Goal: Task Accomplishment & Management: Manage account settings

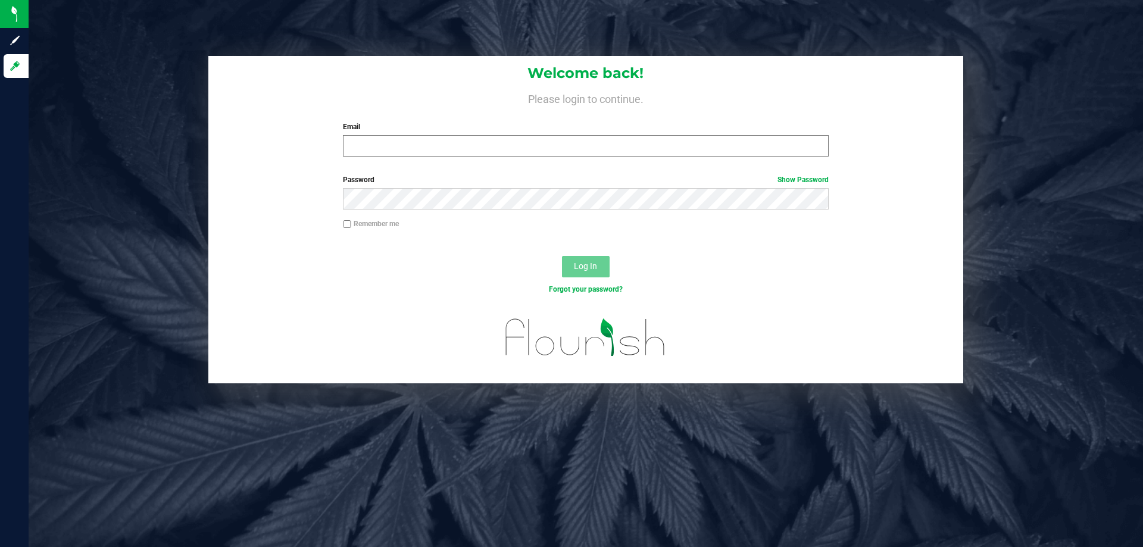
click at [385, 137] on input "Email" at bounding box center [585, 145] width 485 height 21
type input "[EMAIL_ADDRESS][DOMAIN_NAME]"
click at [562, 256] on button "Log In" at bounding box center [586, 266] width 48 height 21
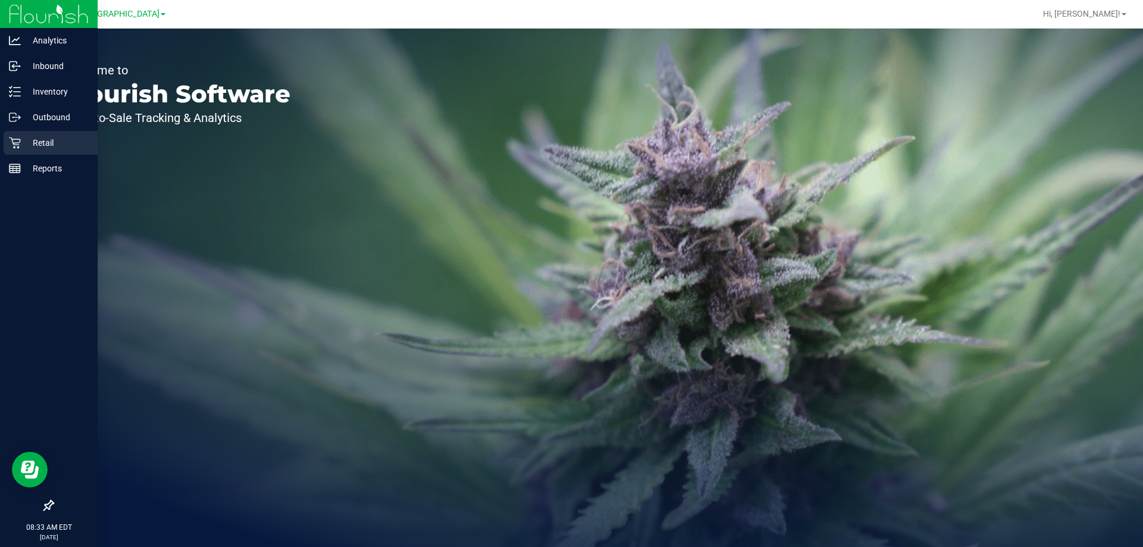
click at [51, 142] on p "Retail" at bounding box center [56, 143] width 71 height 14
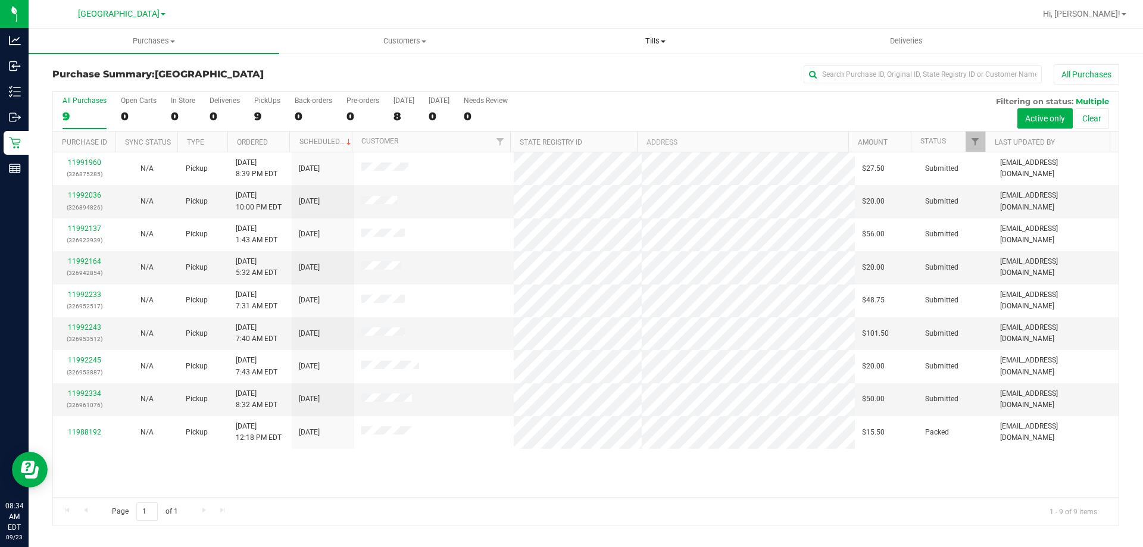
click at [655, 42] on span "Tills" at bounding box center [654, 41] width 249 height 11
click at [561, 70] on span "Manage tills" at bounding box center [570, 72] width 80 height 10
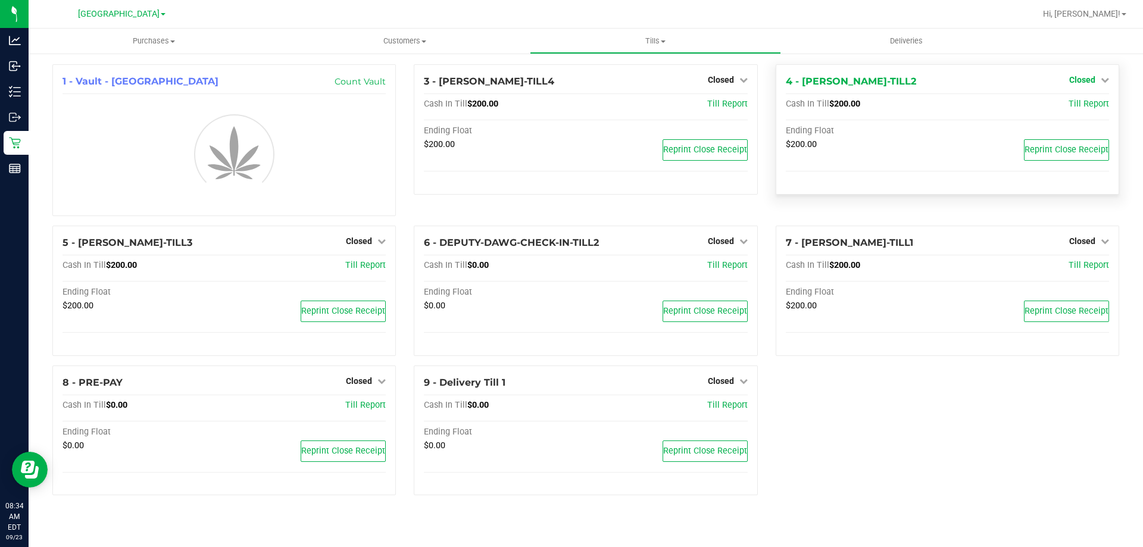
click at [1086, 82] on span "Closed" at bounding box center [1082, 80] width 26 height 10
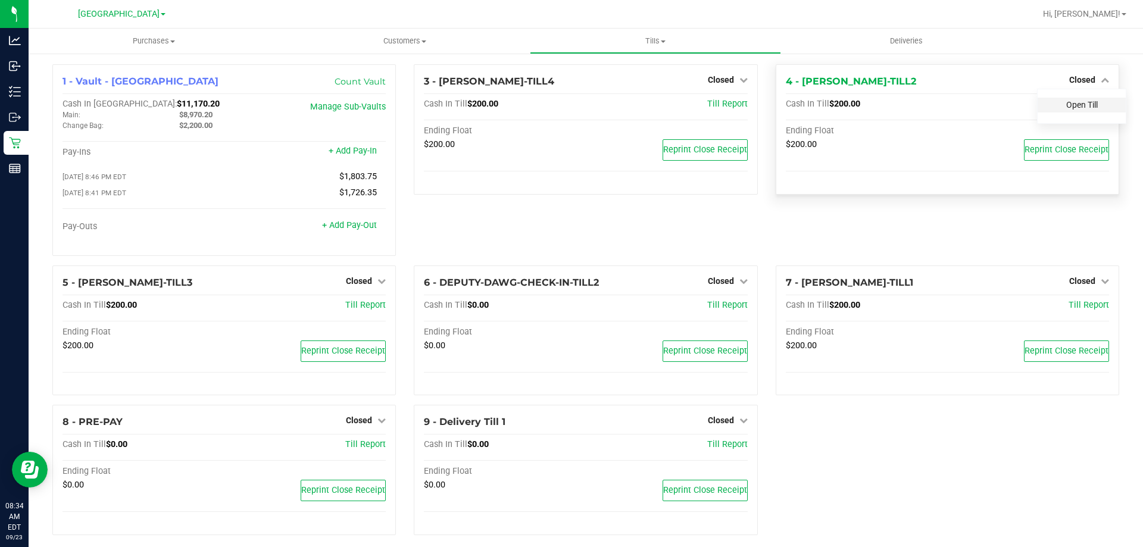
click at [1076, 107] on link "Open Till" at bounding box center [1082, 105] width 32 height 10
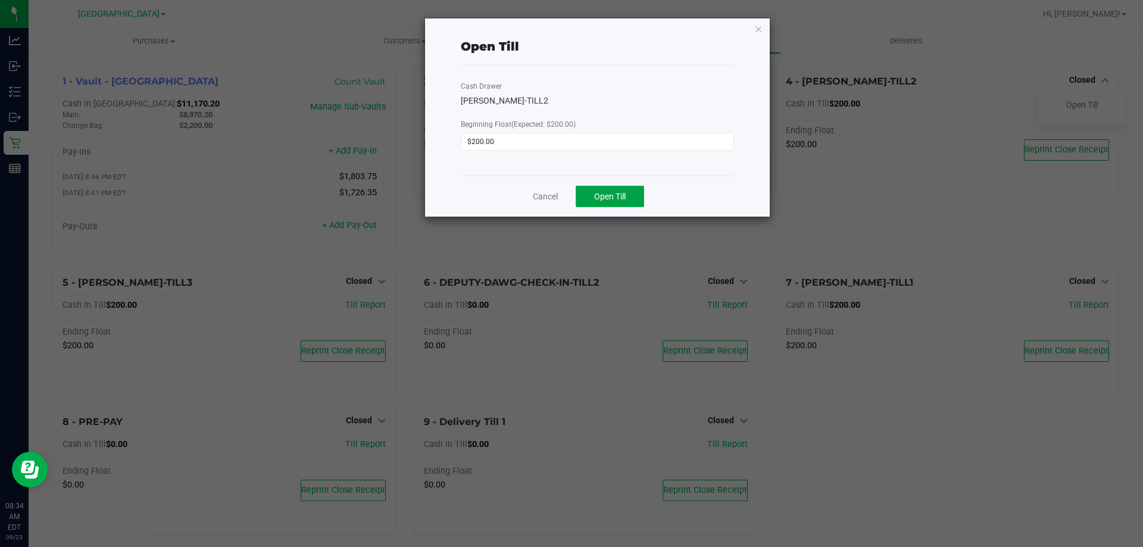
click at [609, 195] on span "Open Till" at bounding box center [610, 197] width 32 height 10
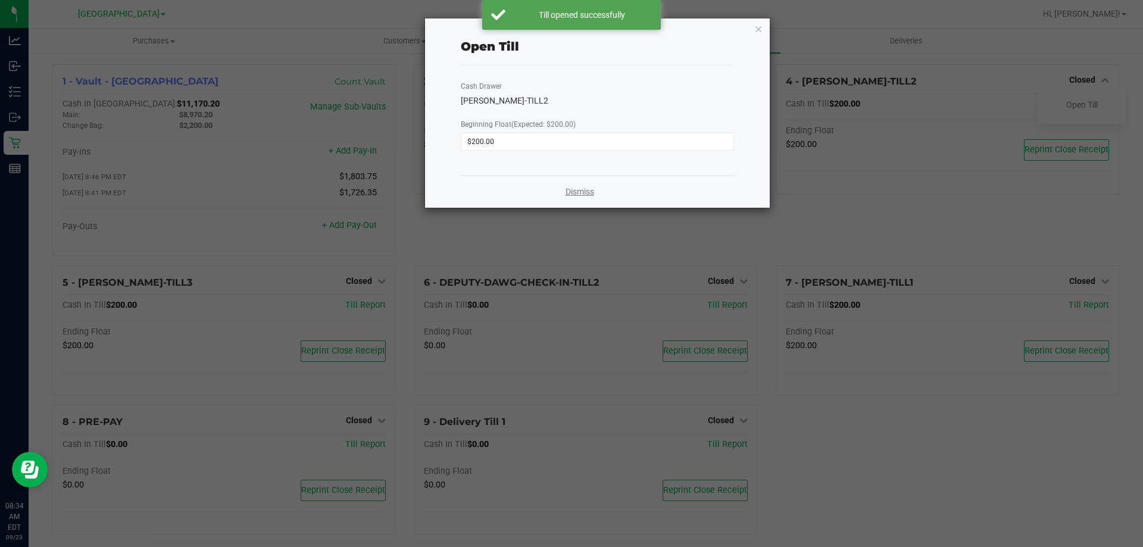
click at [582, 195] on link "Dismiss" at bounding box center [579, 192] width 29 height 12
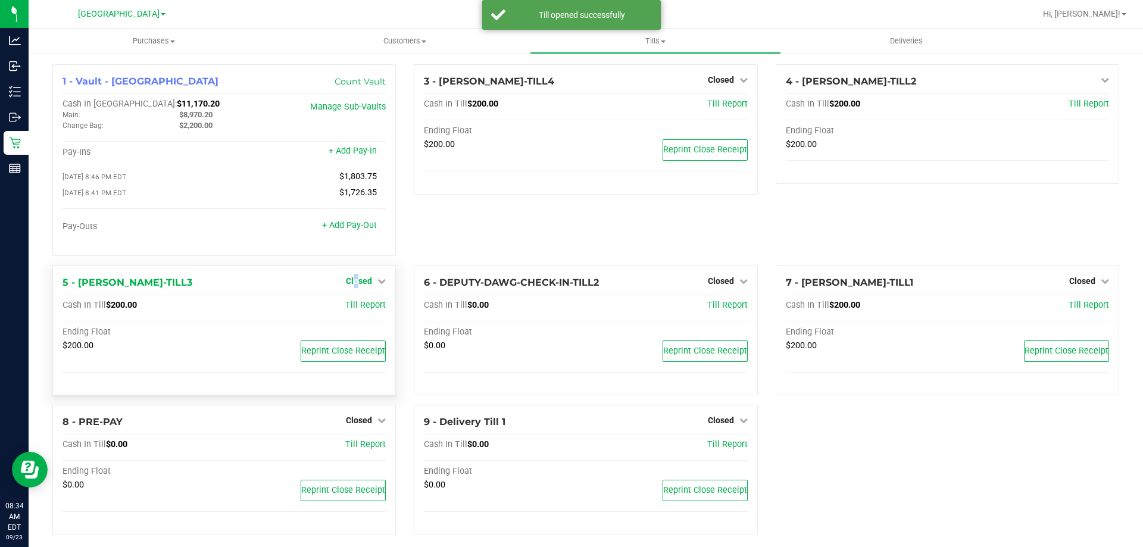
click at [354, 283] on span "Closed" at bounding box center [359, 281] width 26 height 10
click at [353, 308] on link "Open Till" at bounding box center [359, 306] width 32 height 10
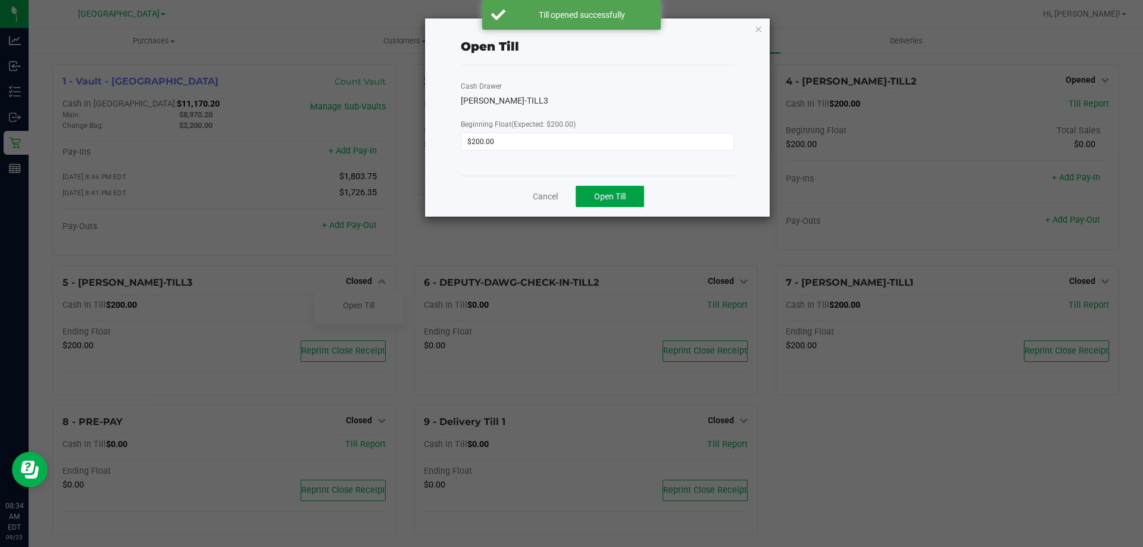
click at [604, 192] on span "Open Till" at bounding box center [610, 197] width 32 height 10
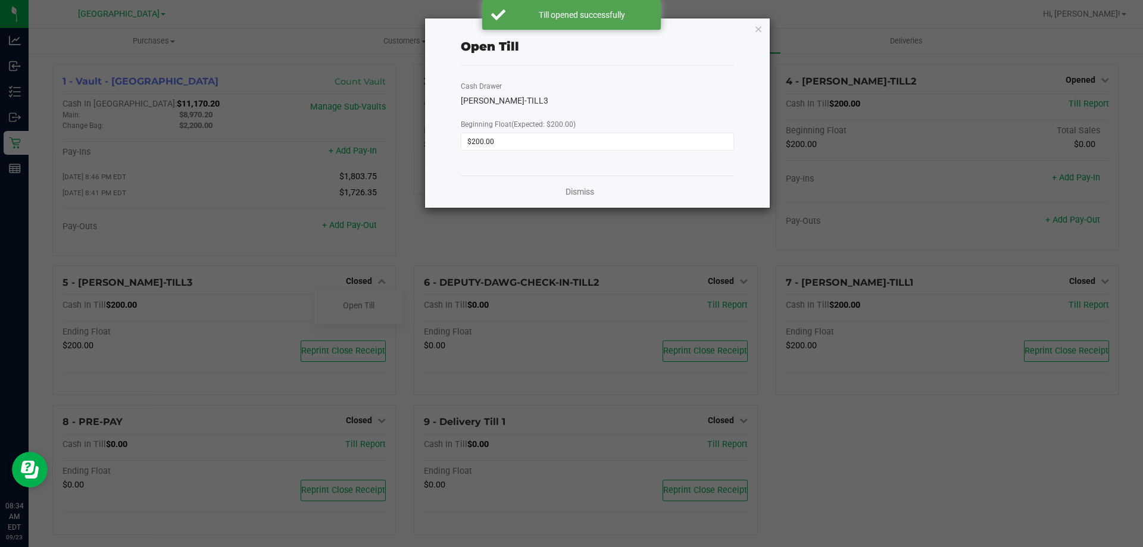
click at [564, 199] on div "Dismiss" at bounding box center [597, 192] width 273 height 32
click at [574, 193] on link "Dismiss" at bounding box center [579, 192] width 29 height 12
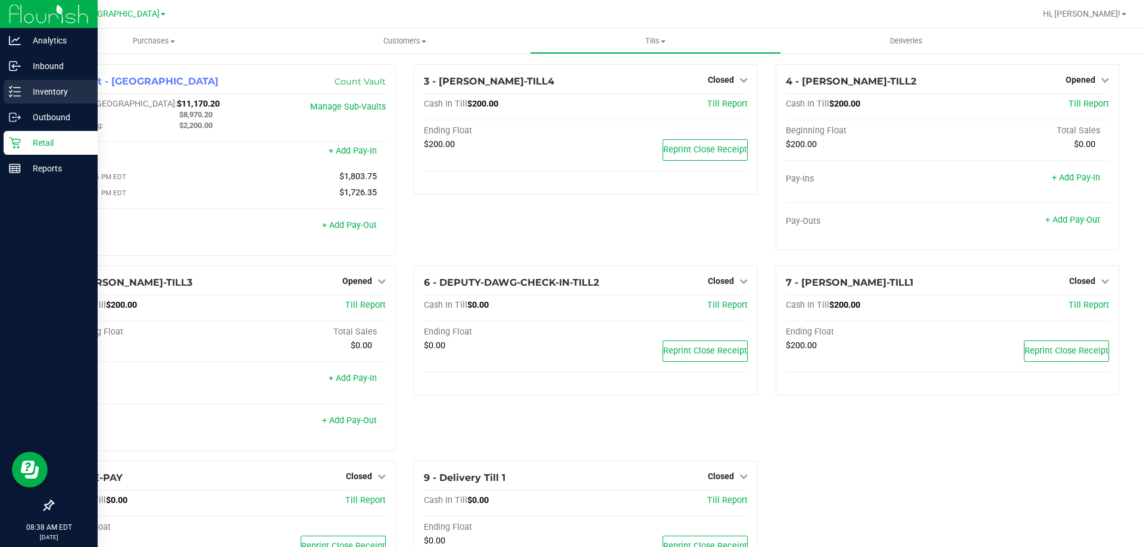
click at [40, 92] on p "Inventory" at bounding box center [56, 92] width 71 height 14
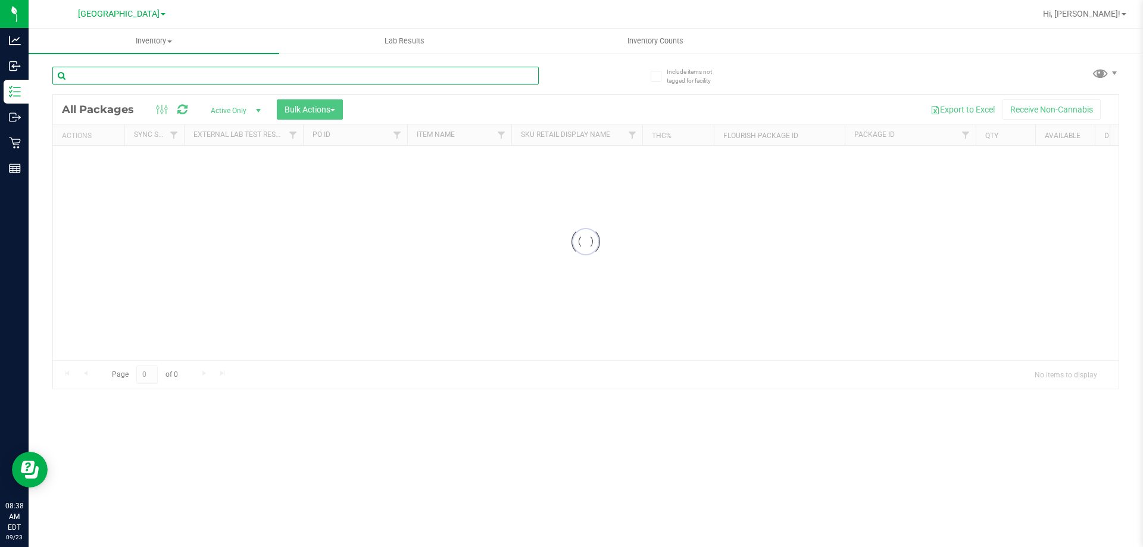
click at [95, 78] on input "text" at bounding box center [295, 76] width 486 height 18
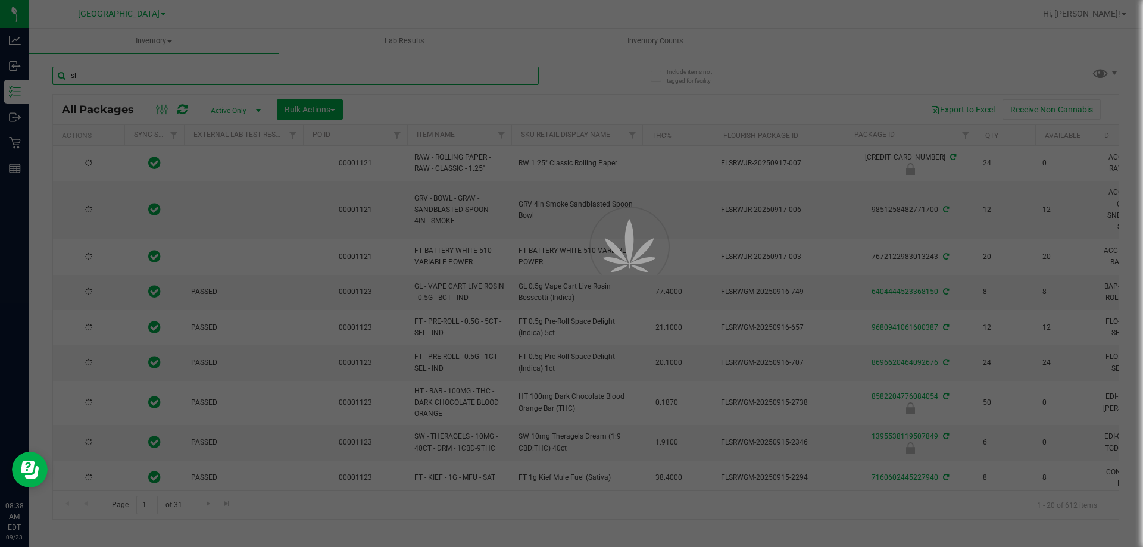
type input "sli"
type input "2026-03-16"
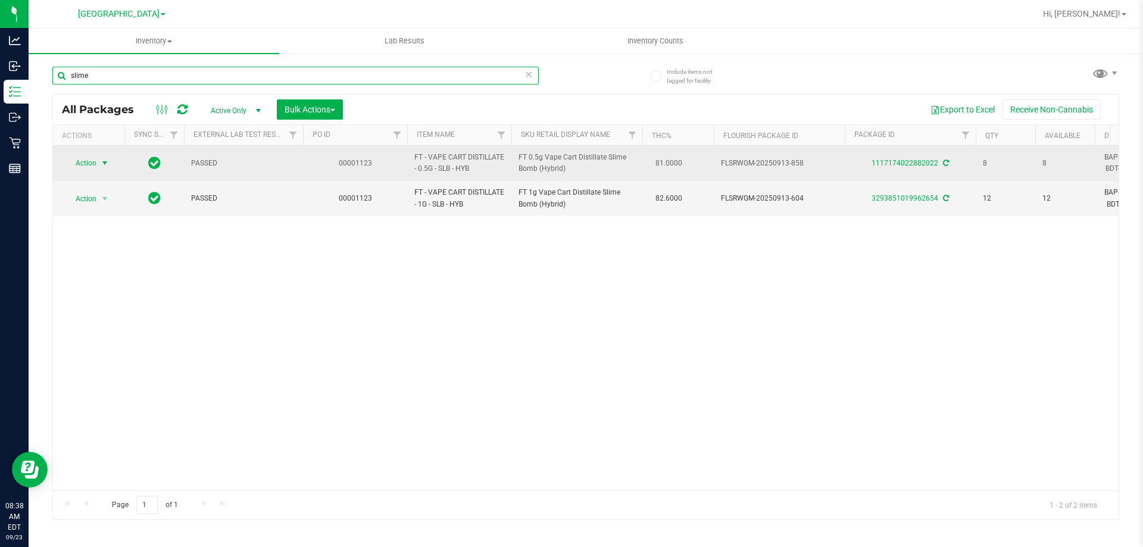
type input "slime"
click at [100, 158] on span "select" at bounding box center [105, 163] width 15 height 17
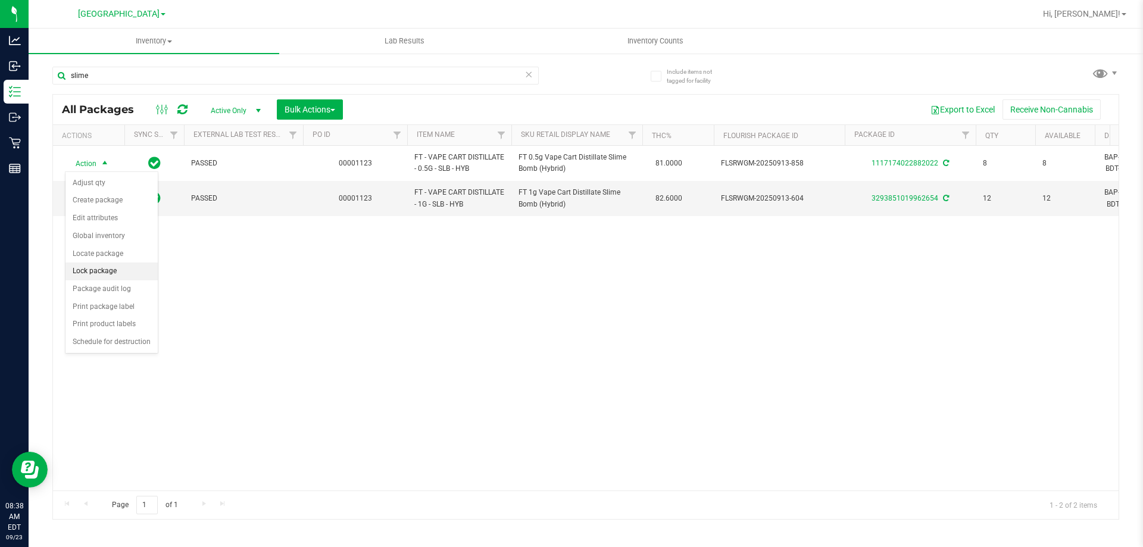
click at [99, 268] on li "Lock package" at bounding box center [111, 271] width 92 height 18
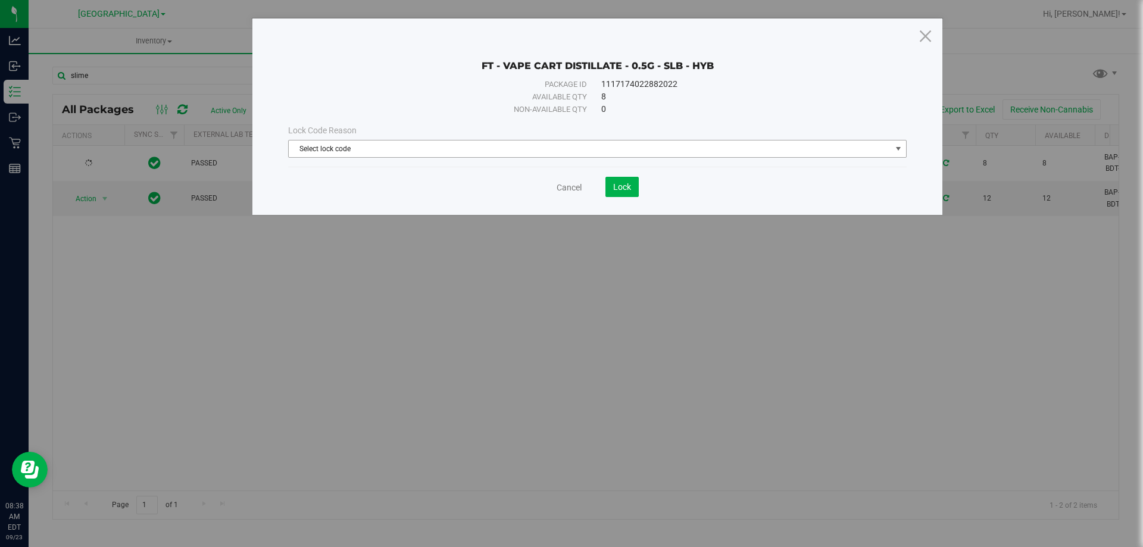
click at [418, 144] on span "Select lock code" at bounding box center [590, 148] width 602 height 17
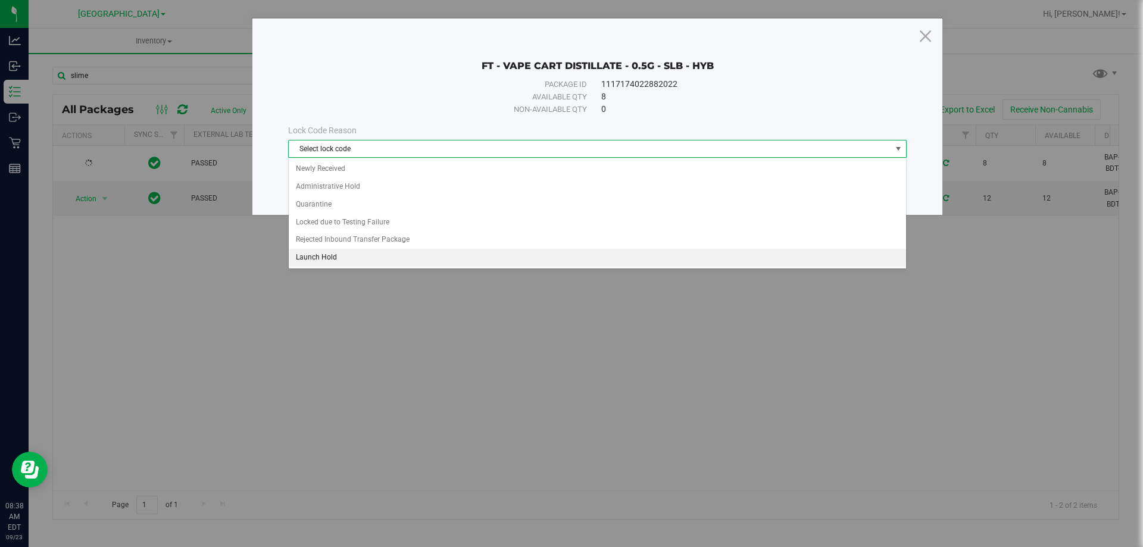
click at [321, 260] on li "Launch Hold" at bounding box center [597, 258] width 617 height 18
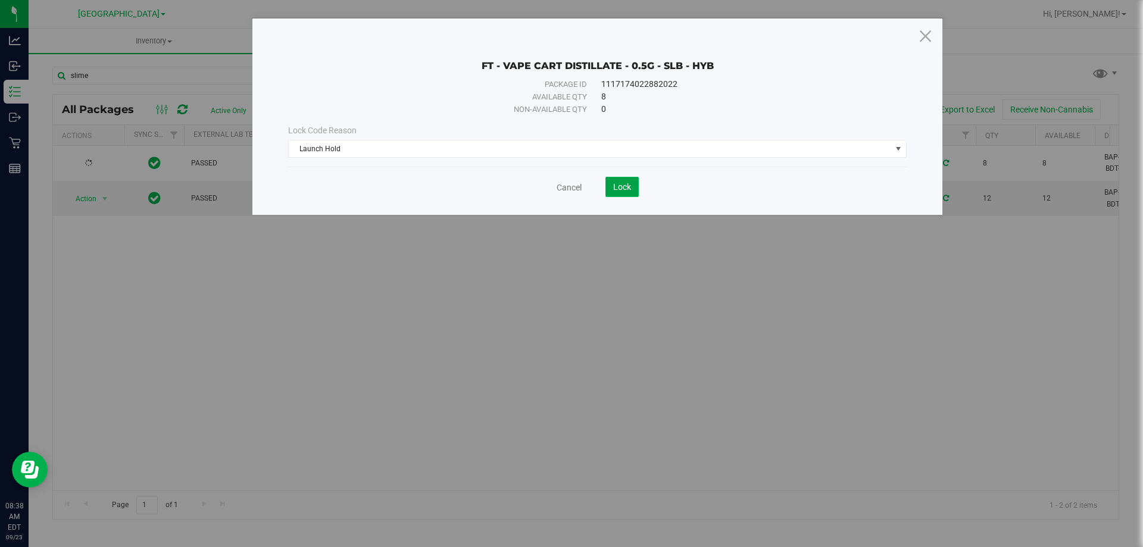
click at [620, 187] on span "Lock" at bounding box center [622, 187] width 18 height 10
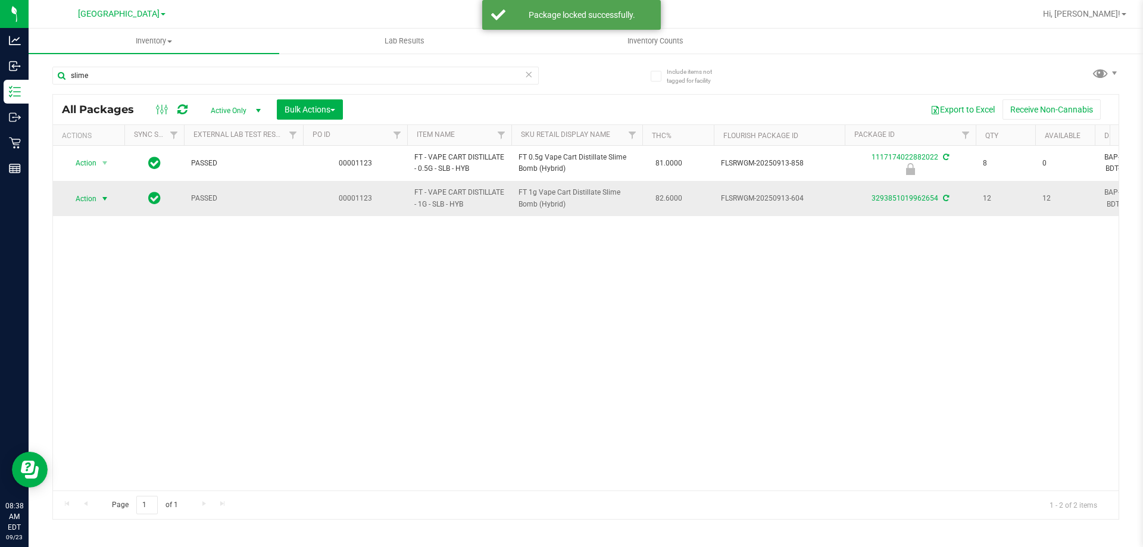
click at [101, 196] on span "select" at bounding box center [105, 199] width 10 height 10
click at [96, 302] on li "Lock package" at bounding box center [111, 307] width 92 height 18
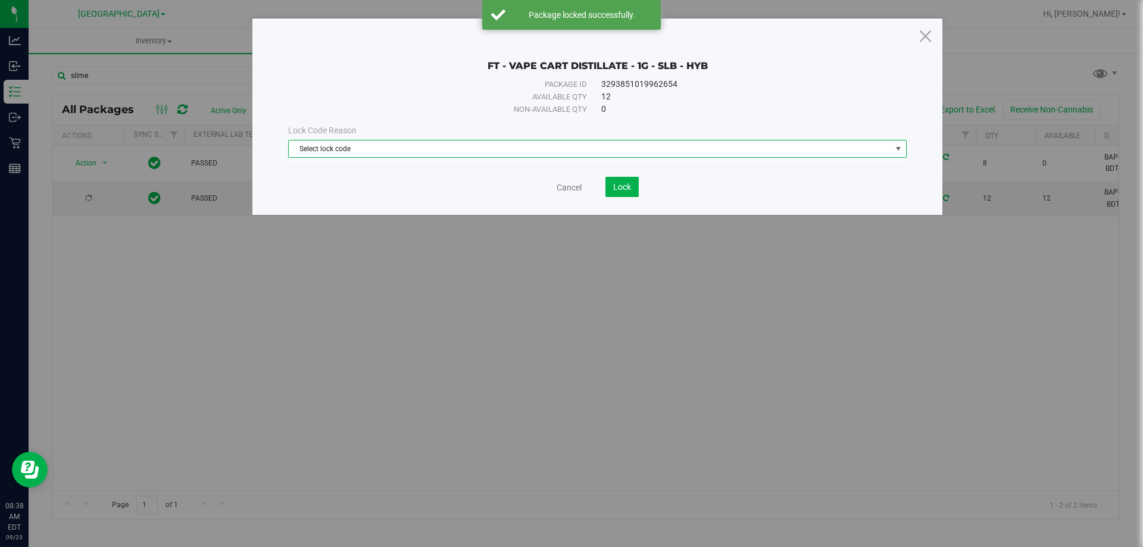
click at [362, 149] on span "Select lock code" at bounding box center [590, 148] width 602 height 17
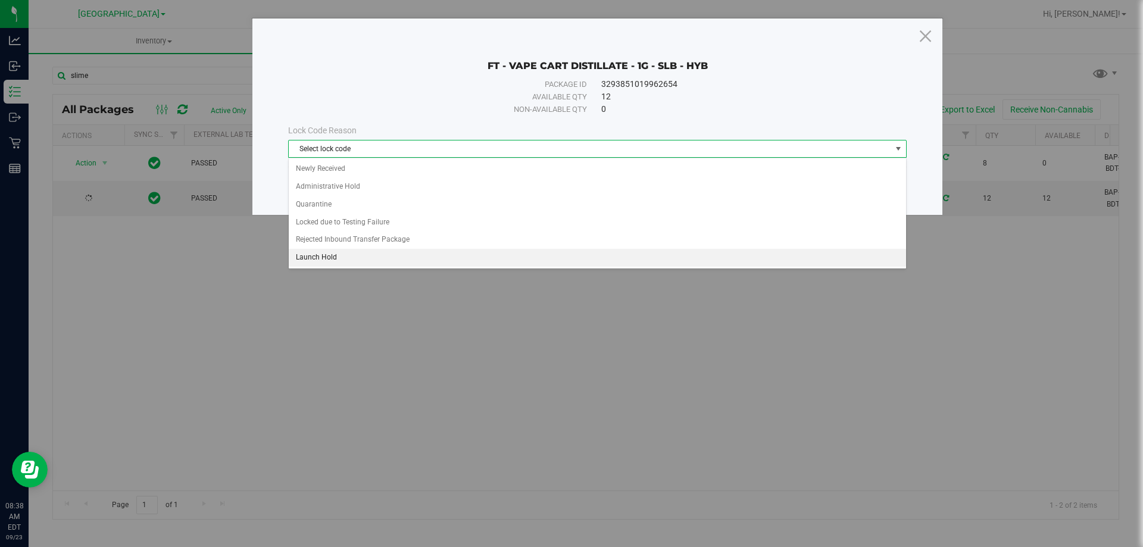
click at [323, 255] on li "Launch Hold" at bounding box center [597, 258] width 617 height 18
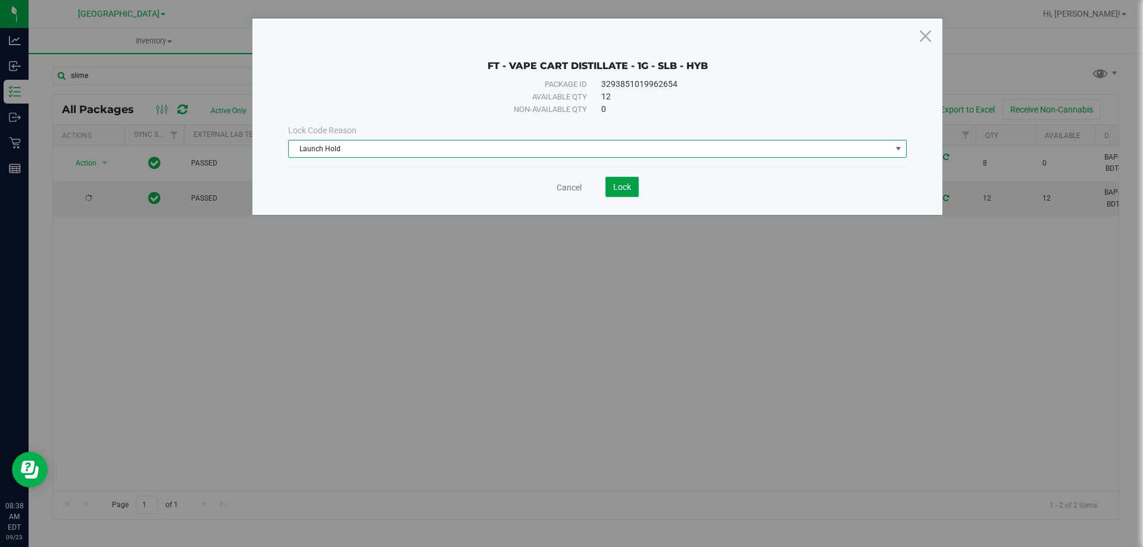
click at [626, 186] on span "Lock" at bounding box center [622, 187] width 18 height 10
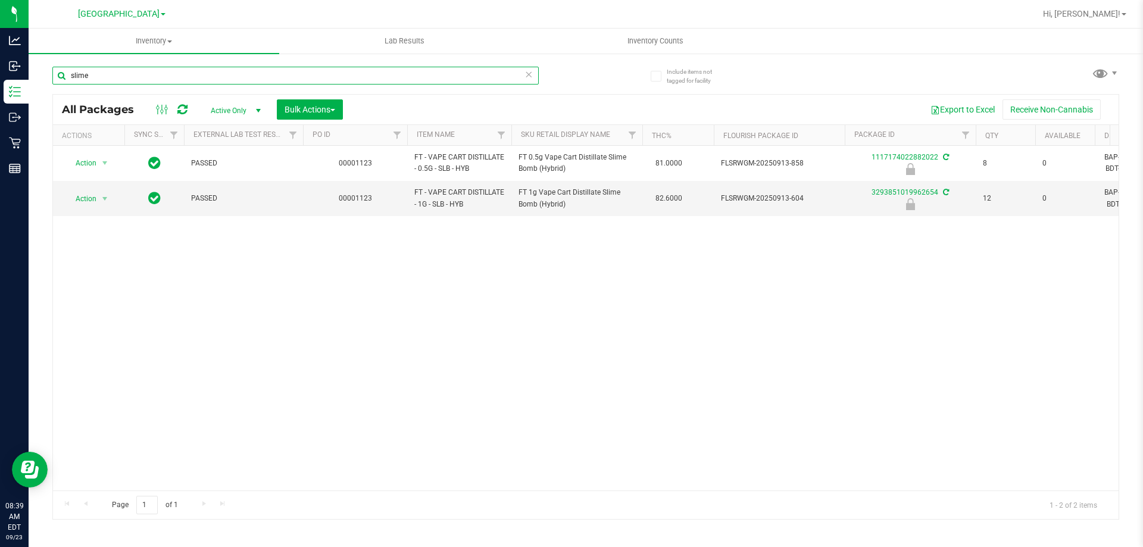
drag, startPoint x: 118, startPoint y: 73, endPoint x: 49, endPoint y: 73, distance: 68.5
click at [49, 73] on div "Include items not tagged for facility slime All Packages Active Only Active Onl…" at bounding box center [586, 233] width 1114 height 363
drag, startPoint x: 130, startPoint y: 74, endPoint x: 29, endPoint y: 78, distance: 101.3
click at [29, 78] on div "Include items not tagged for facility reckless All Packages Active Only Active …" at bounding box center [586, 233] width 1114 height 363
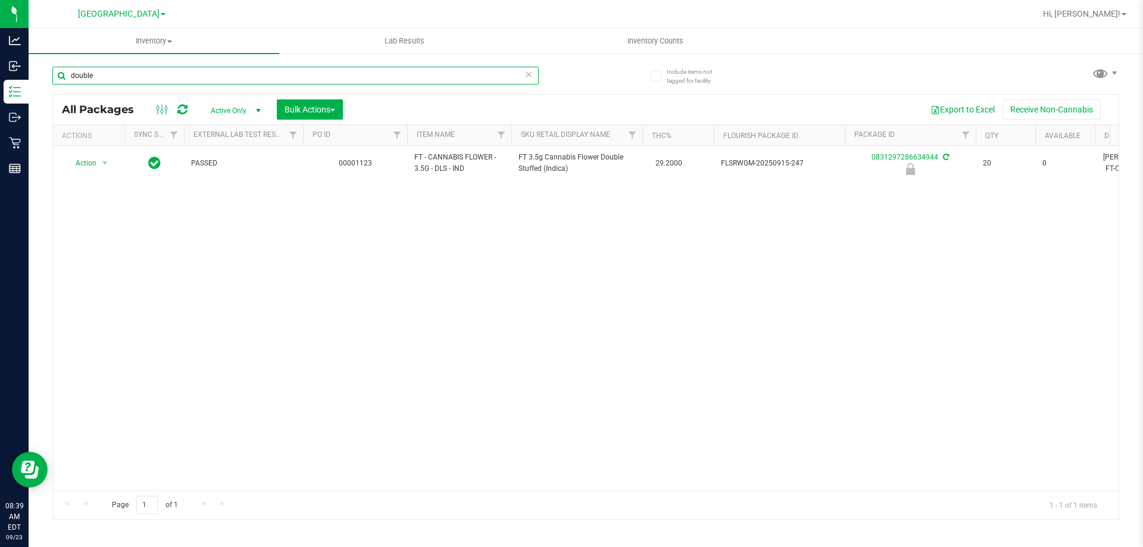
drag, startPoint x: 123, startPoint y: 76, endPoint x: 29, endPoint y: 85, distance: 93.8
click at [29, 85] on div "Include items not tagged for facility double All Packages Active Only Active On…" at bounding box center [586, 233] width 1114 height 363
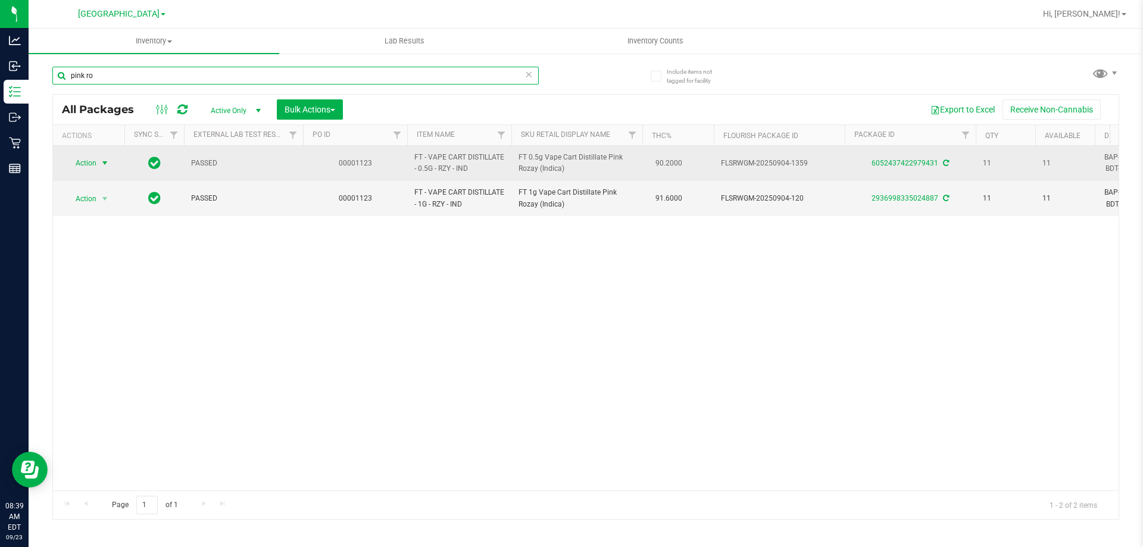
type input "pink ro"
click at [91, 165] on span "Action" at bounding box center [81, 163] width 32 height 17
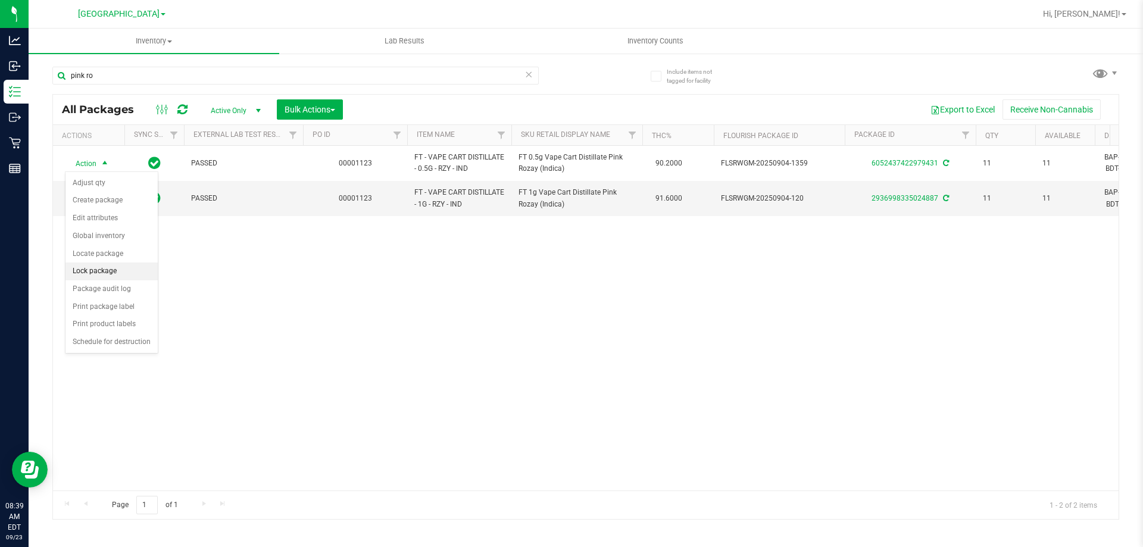
click at [95, 275] on li "Lock package" at bounding box center [111, 271] width 92 height 18
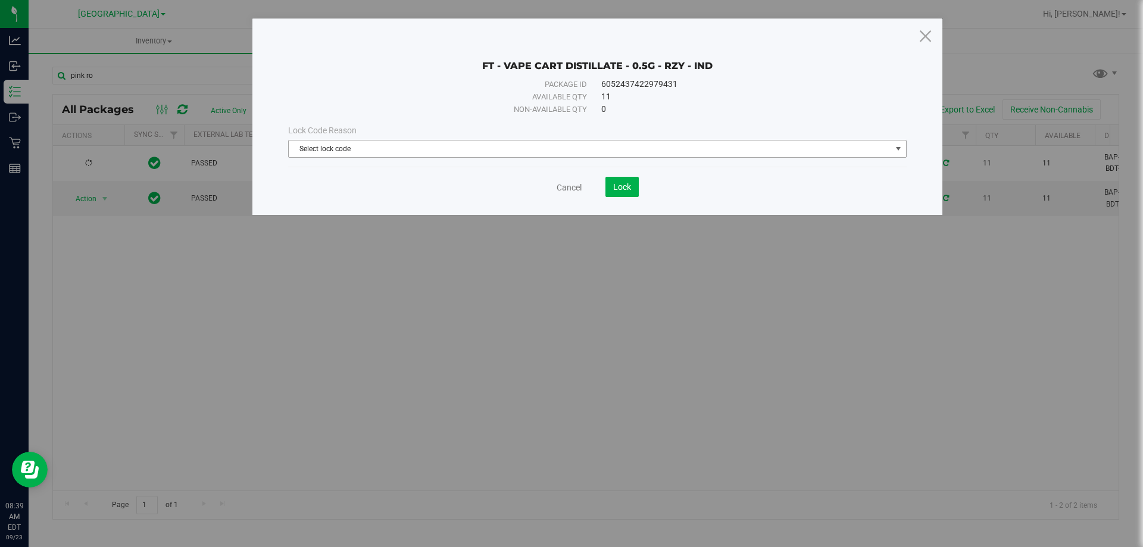
click at [707, 142] on span "Select lock code" at bounding box center [590, 148] width 602 height 17
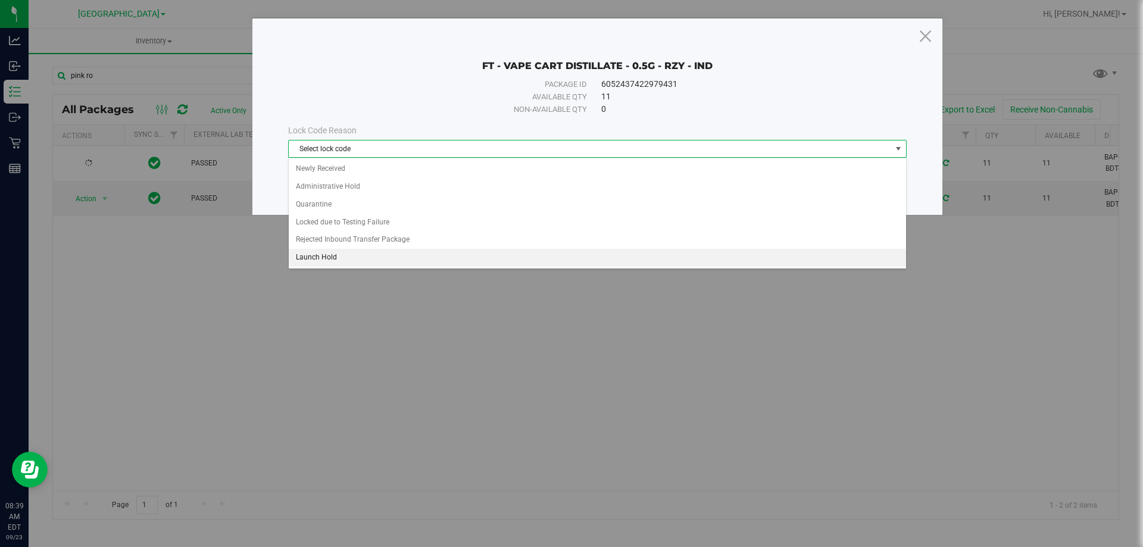
drag, startPoint x: 307, startPoint y: 260, endPoint x: 344, endPoint y: 249, distance: 38.6
click at [308, 260] on li "Launch Hold" at bounding box center [597, 258] width 617 height 18
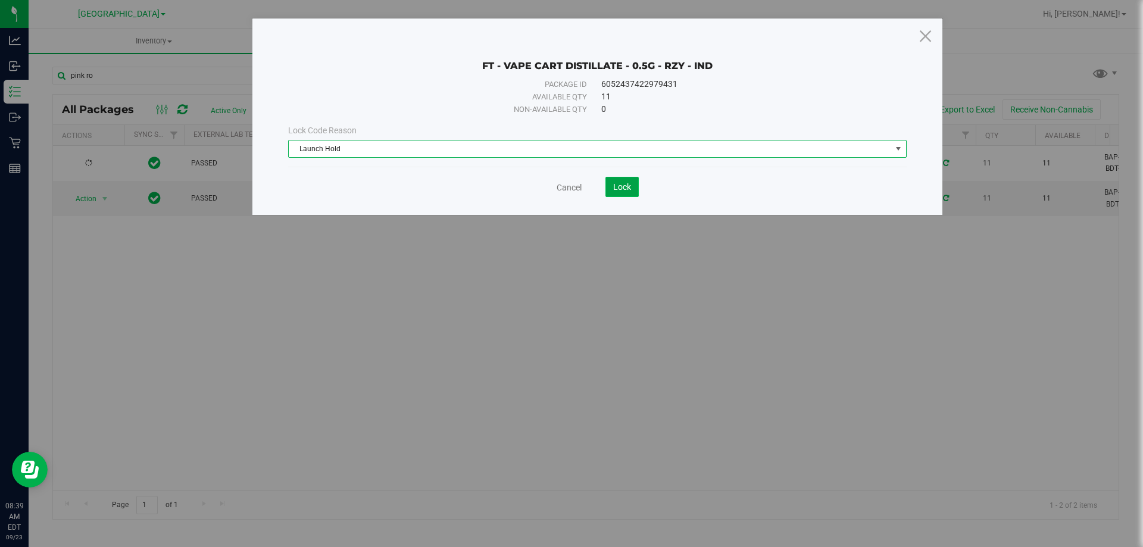
click at [627, 186] on span "Lock" at bounding box center [622, 187] width 18 height 10
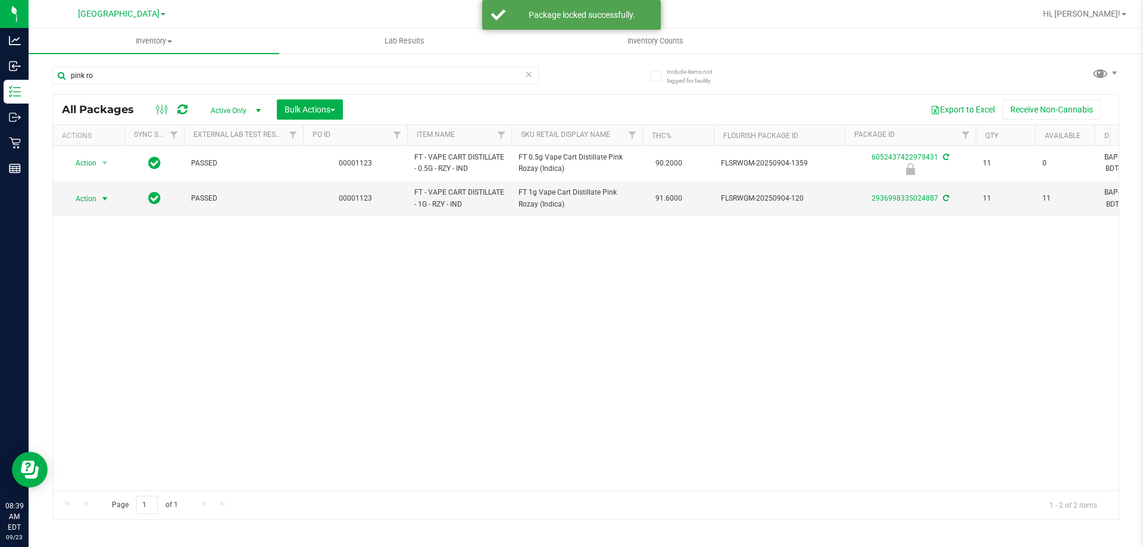
click at [104, 201] on span "select" at bounding box center [105, 199] width 10 height 10
click at [94, 305] on li "Lock package" at bounding box center [111, 307] width 92 height 18
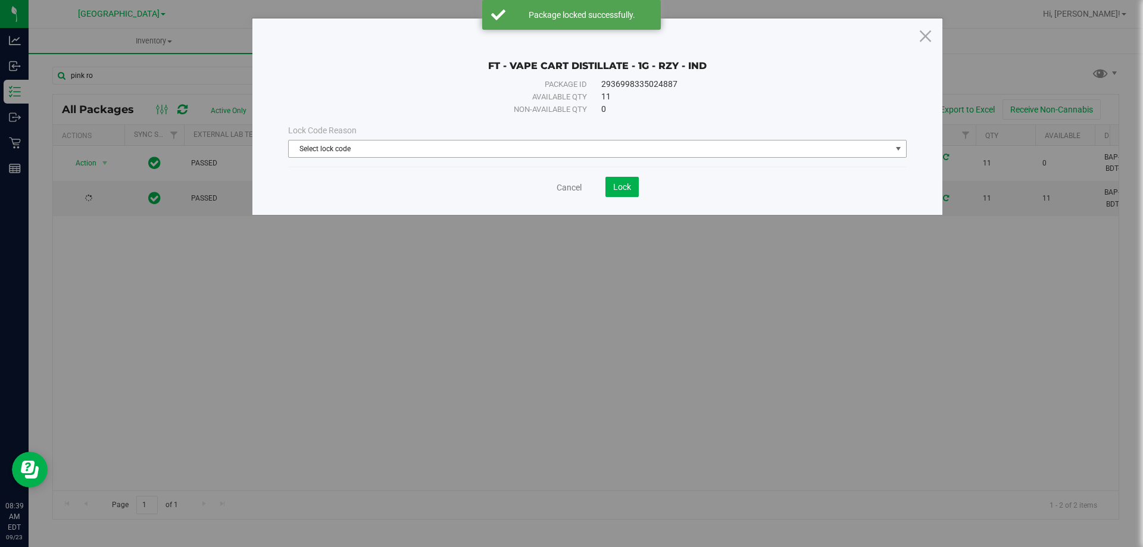
click at [510, 149] on span "Select lock code" at bounding box center [590, 148] width 602 height 17
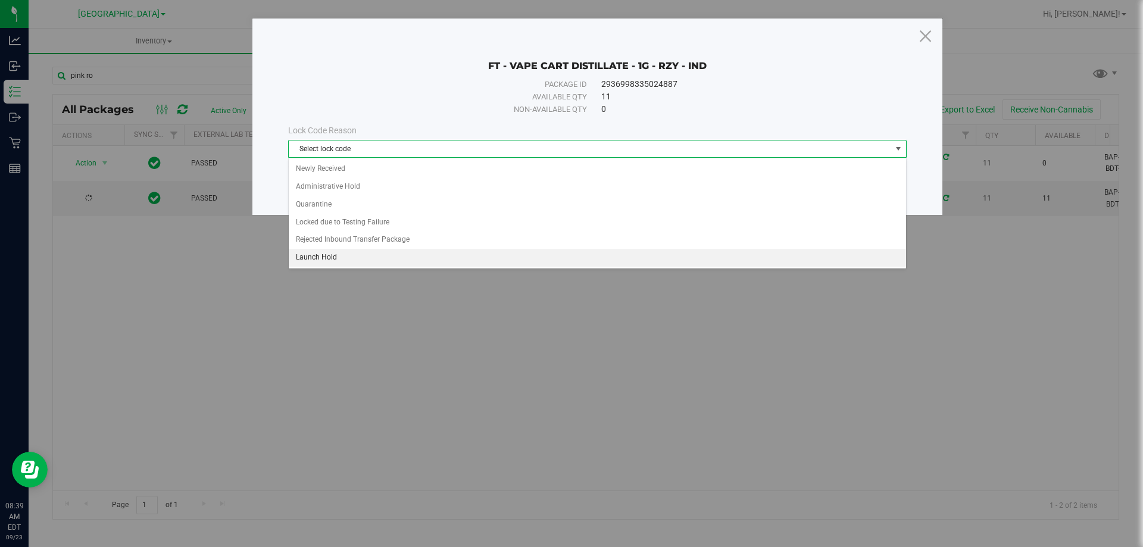
click at [315, 257] on li "Launch Hold" at bounding box center [597, 258] width 617 height 18
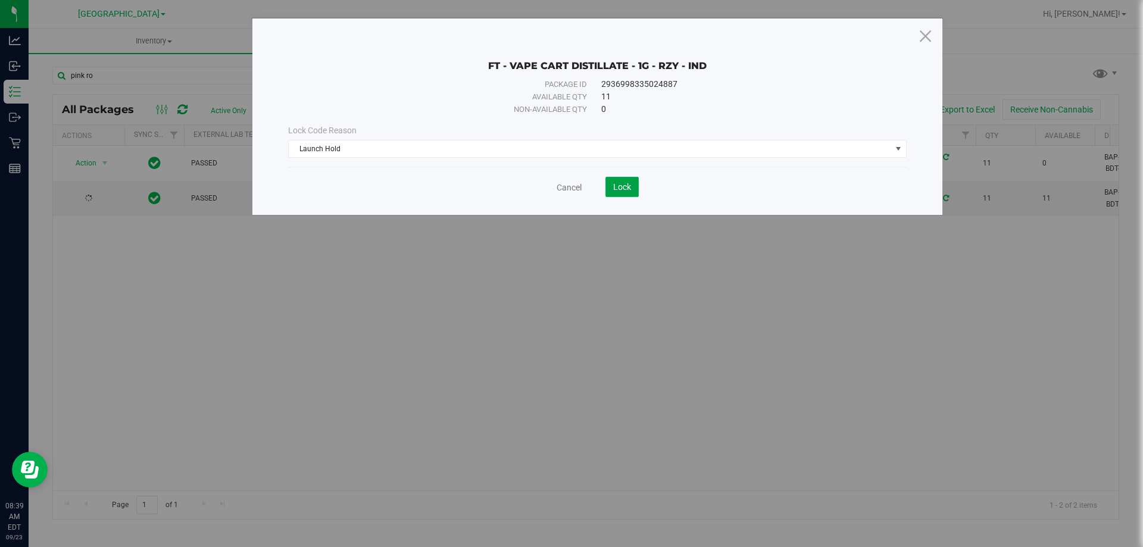
click at [624, 185] on span "Lock" at bounding box center [622, 187] width 18 height 10
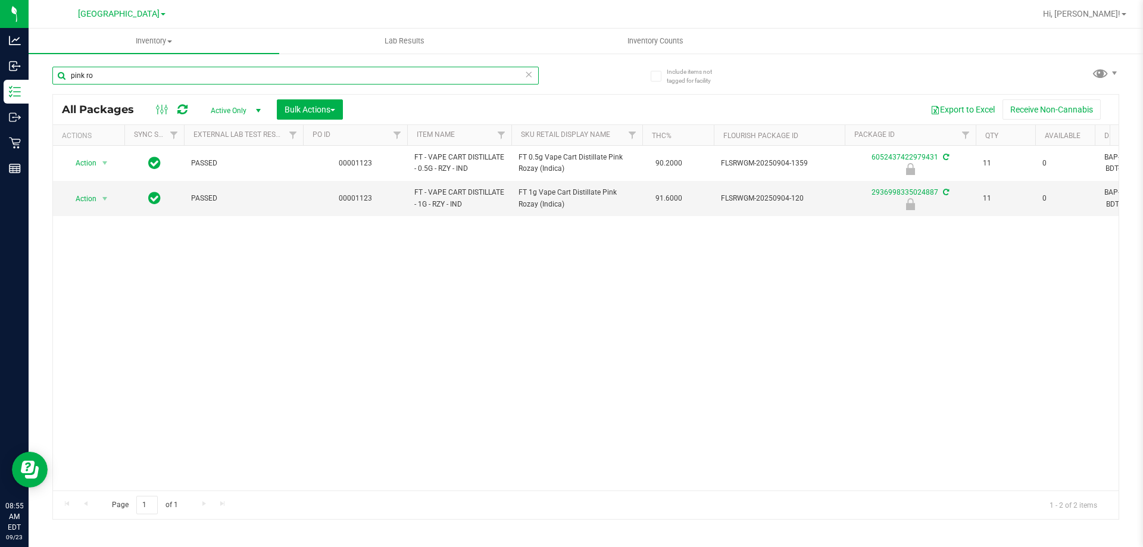
drag, startPoint x: 155, startPoint y: 74, endPoint x: 0, endPoint y: 101, distance: 157.6
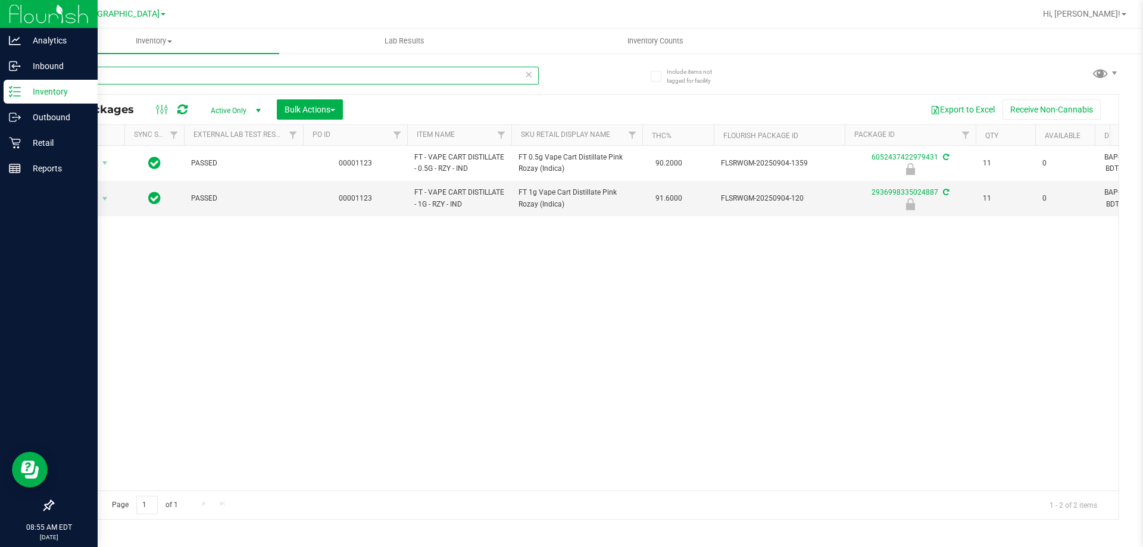
click at [51, 82] on div "Include items not tagged for facility pink ro All Packages Active Only Active O…" at bounding box center [586, 233] width 1114 height 363
type input "3811437537352095"
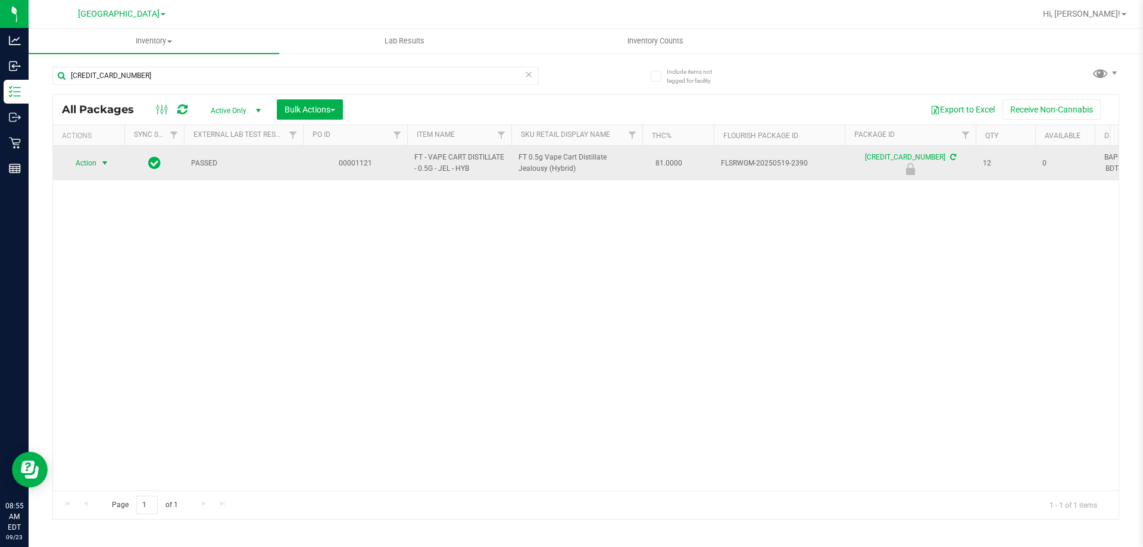
click at [91, 161] on span "Action" at bounding box center [81, 163] width 32 height 17
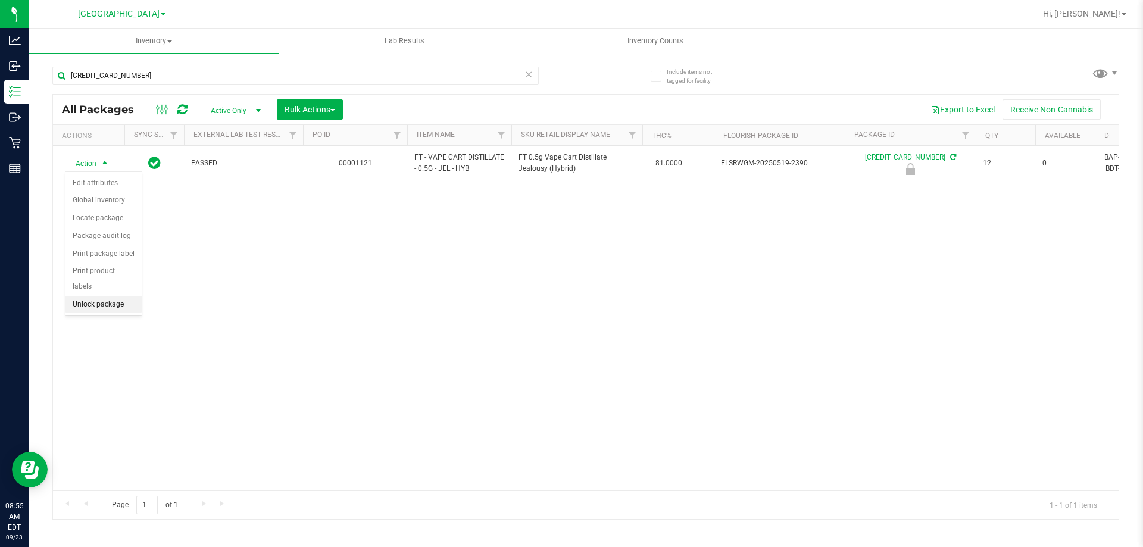
click at [102, 296] on li "Unlock package" at bounding box center [103, 305] width 76 height 18
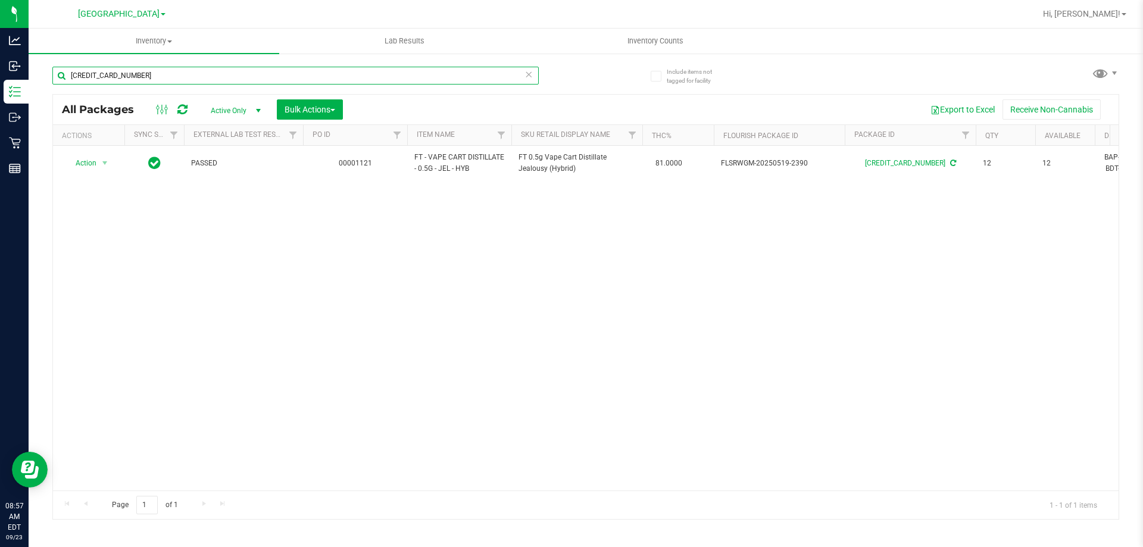
click at [167, 68] on input "3811437537352095" at bounding box center [295, 76] width 486 height 18
type input "3"
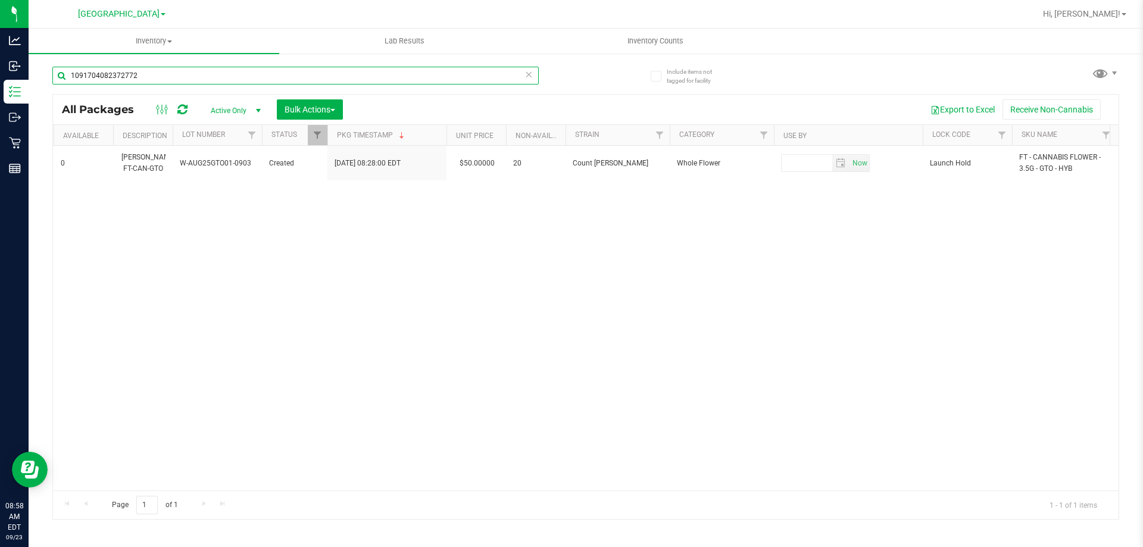
scroll to position [0, 1012]
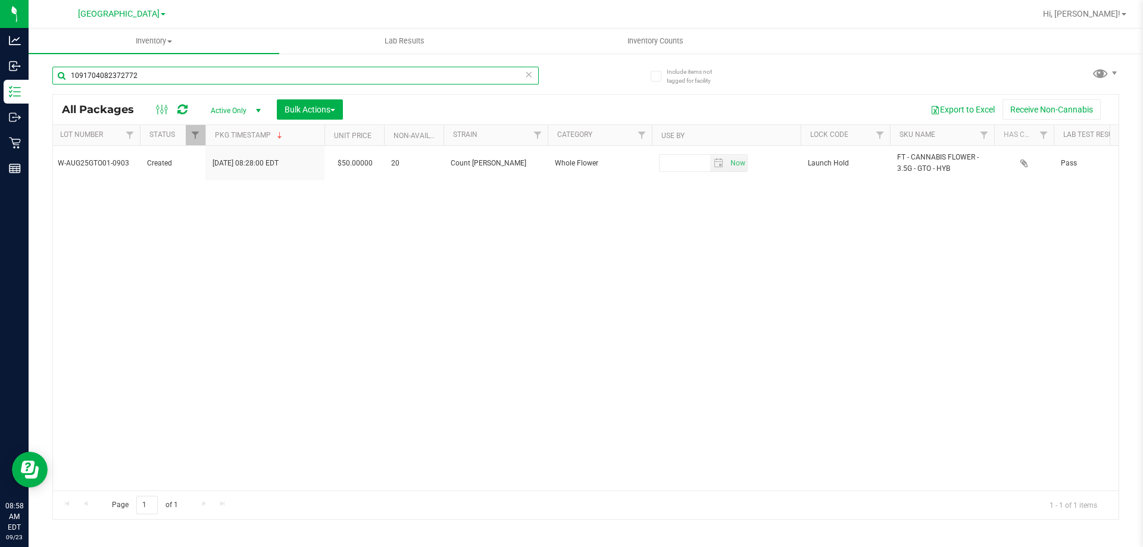
click at [160, 71] on input "1091704082372772" at bounding box center [295, 76] width 486 height 18
type input "1"
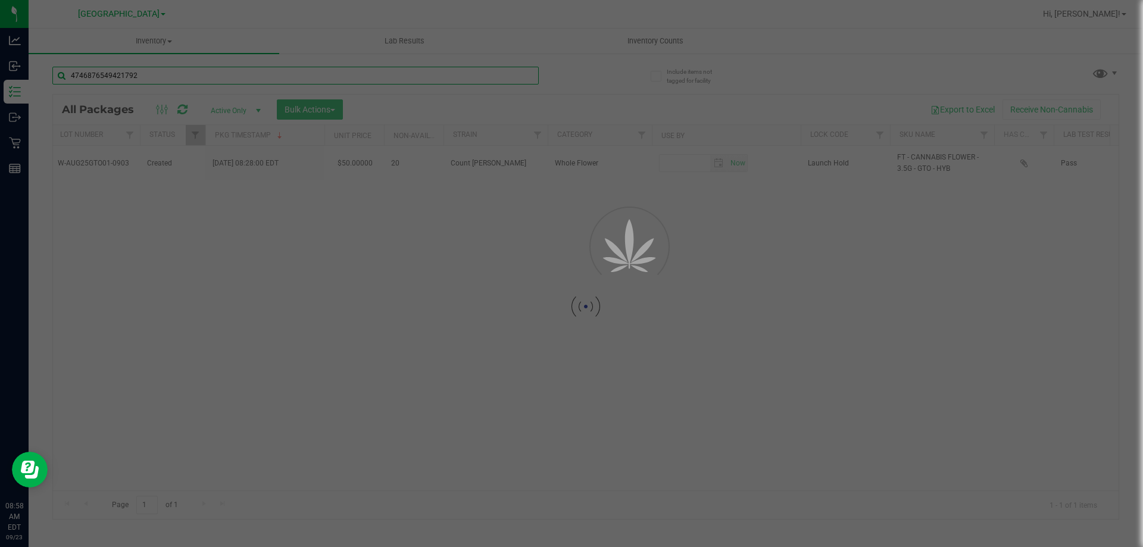
type input "4746876549421792"
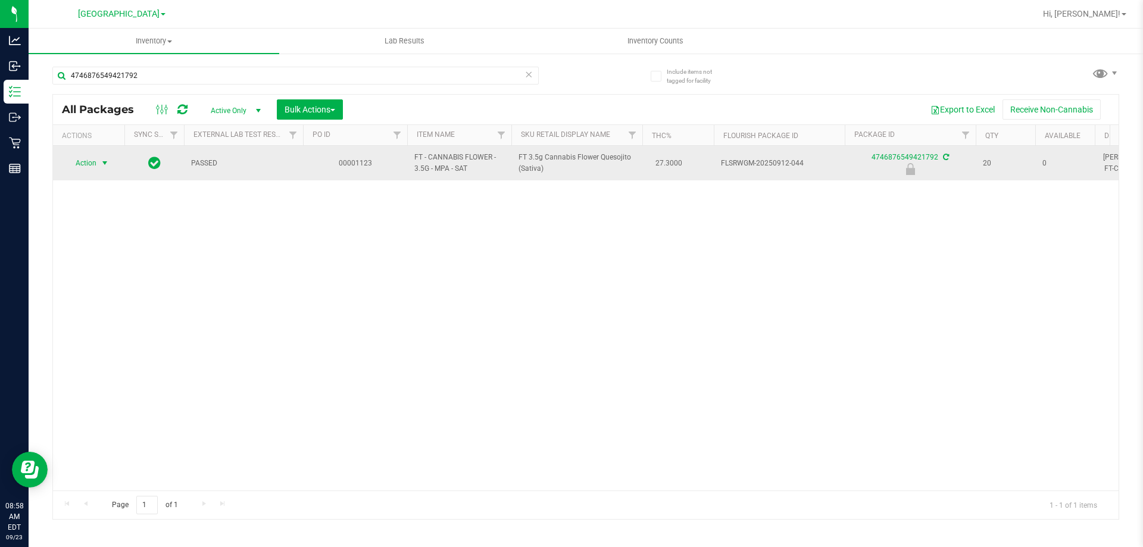
click at [102, 165] on span "select" at bounding box center [105, 163] width 10 height 10
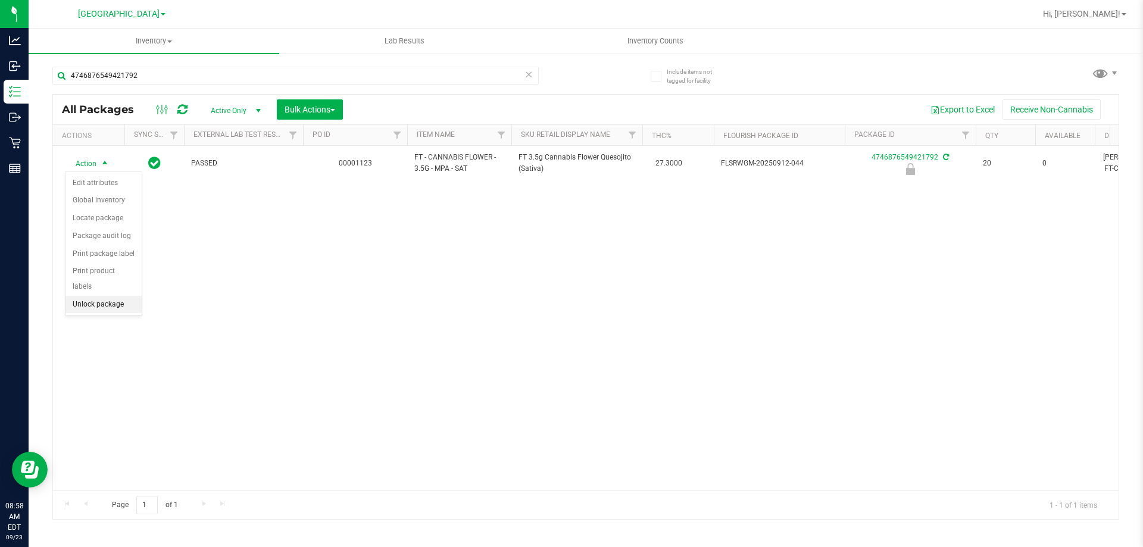
click at [98, 296] on li "Unlock package" at bounding box center [103, 305] width 76 height 18
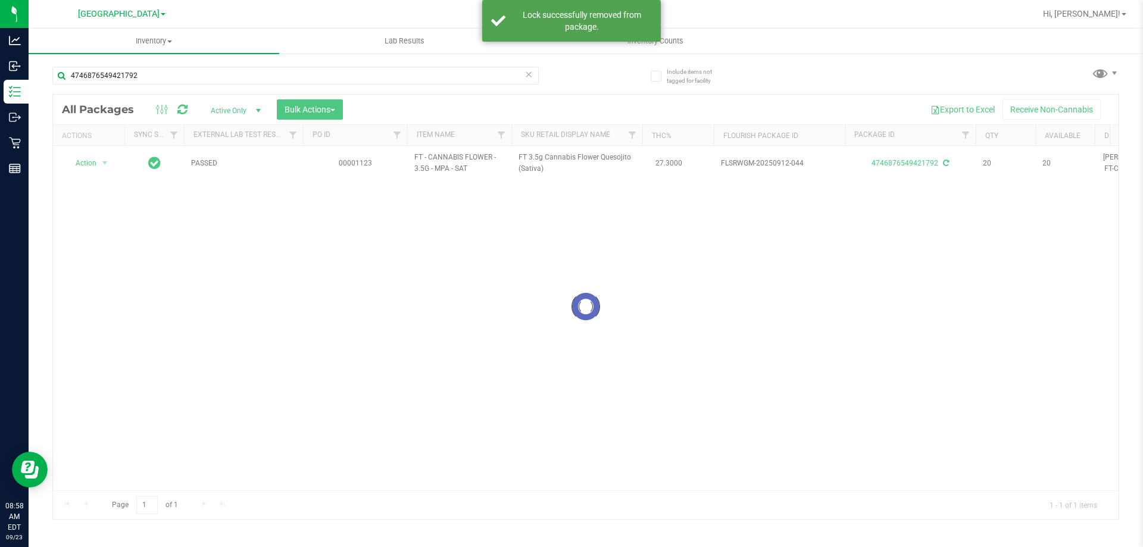
click at [95, 160] on div at bounding box center [585, 307] width 1065 height 424
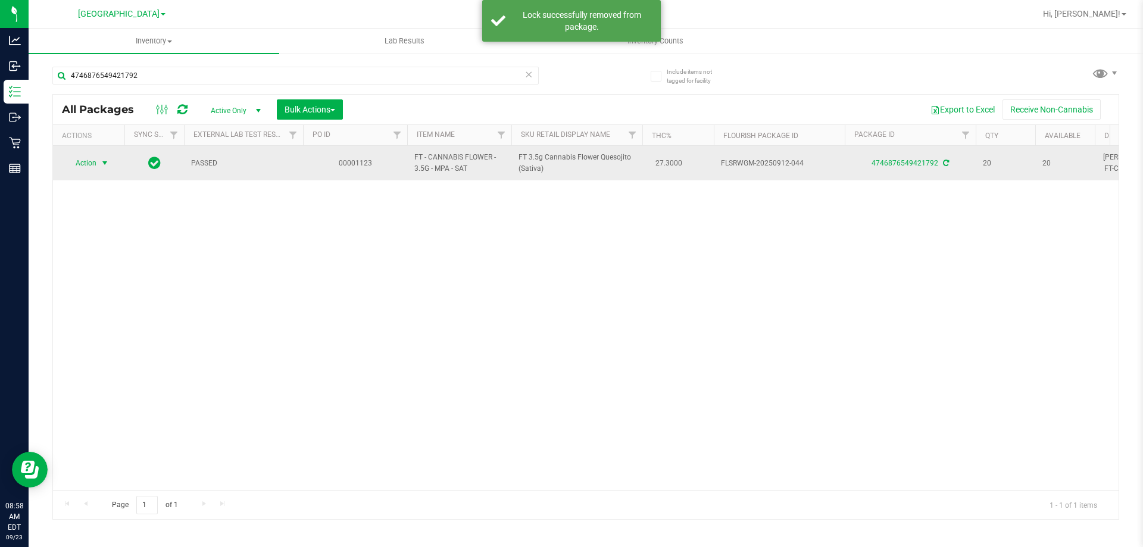
click at [100, 160] on span "select" at bounding box center [105, 163] width 10 height 10
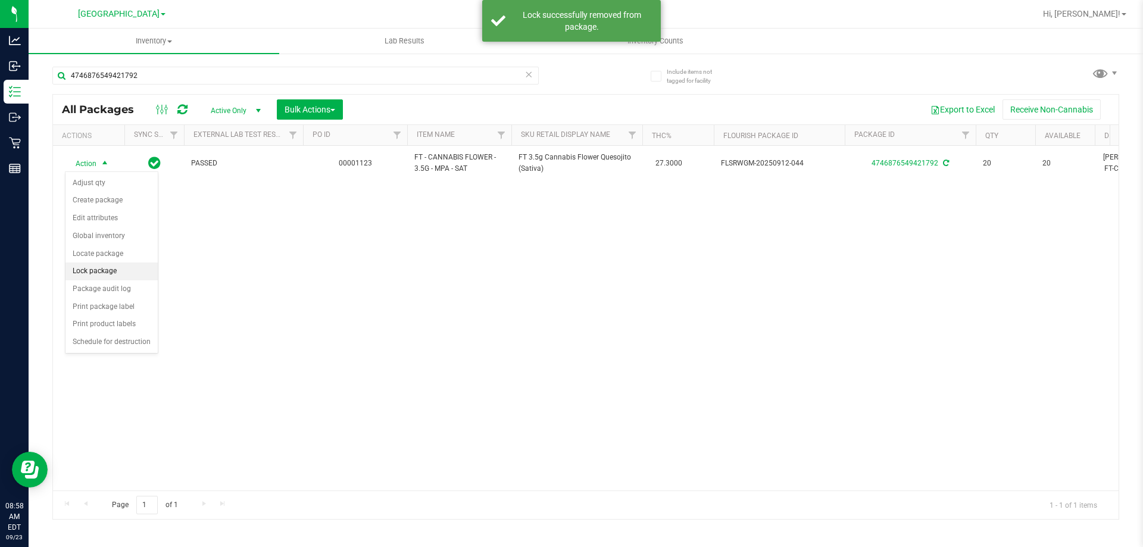
click at [97, 270] on li "Lock package" at bounding box center [111, 271] width 92 height 18
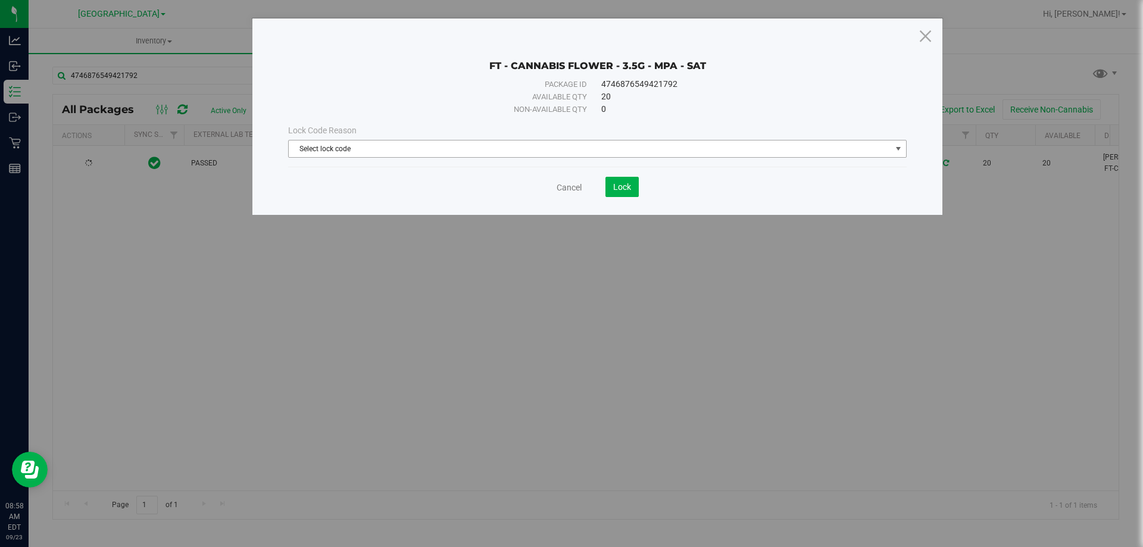
click at [332, 156] on span "Select lock code" at bounding box center [590, 148] width 602 height 17
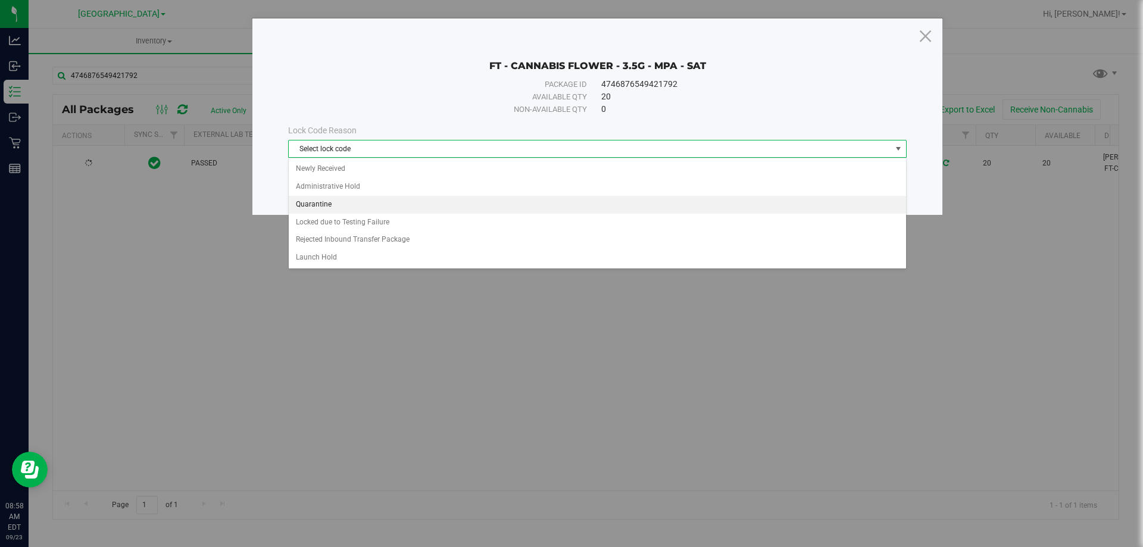
click at [332, 201] on li "Quarantine" at bounding box center [597, 205] width 617 height 18
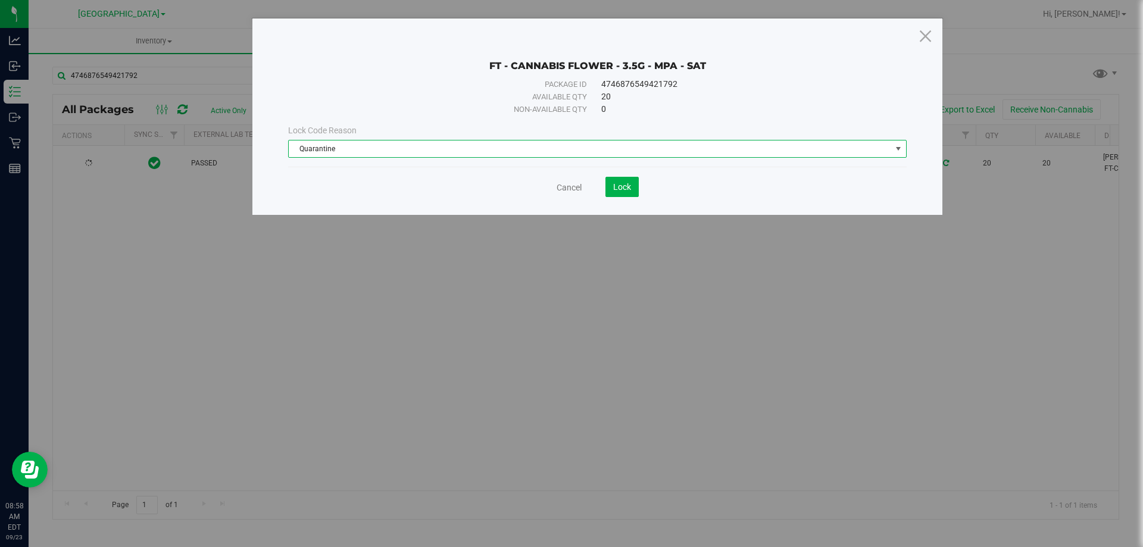
click at [382, 147] on span "Quarantine" at bounding box center [590, 148] width 602 height 17
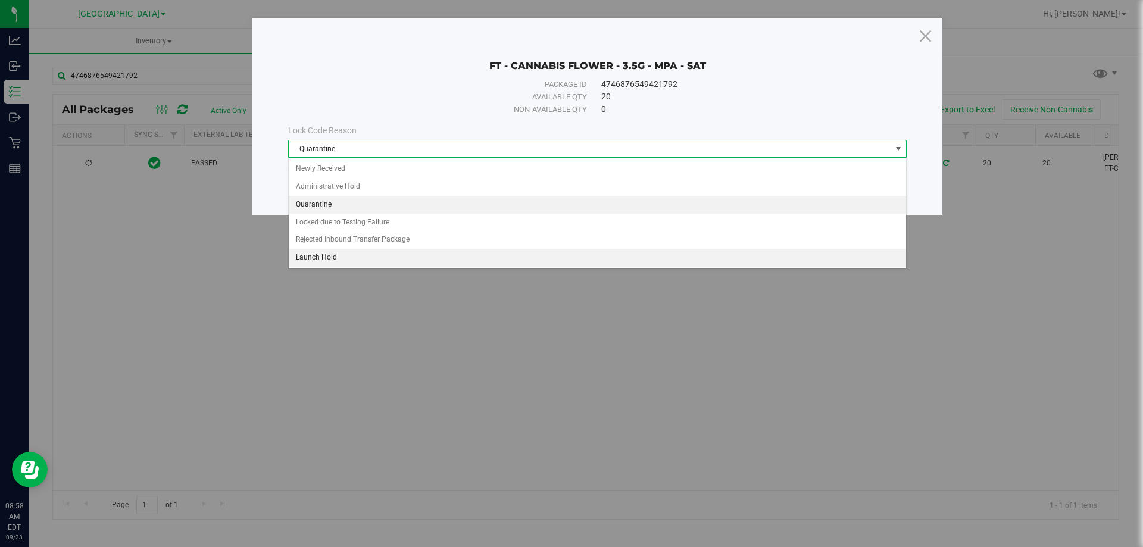
click at [332, 261] on li "Launch Hold" at bounding box center [597, 258] width 617 height 18
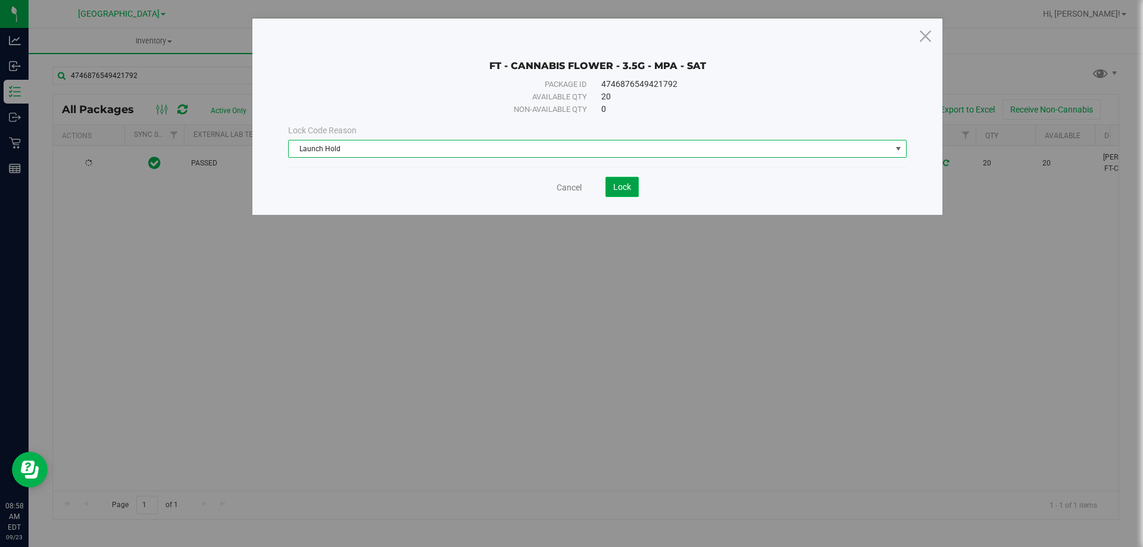
click at [622, 184] on span "Lock" at bounding box center [622, 187] width 18 height 10
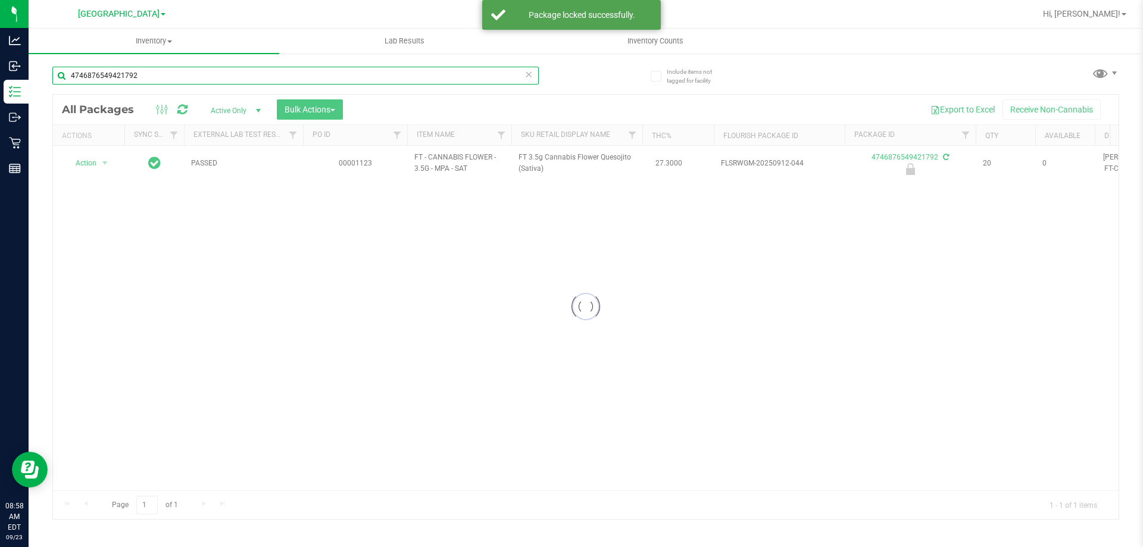
drag, startPoint x: 157, startPoint y: 77, endPoint x: 58, endPoint y: 77, distance: 98.2
click at [58, 77] on input "4746876549421792" at bounding box center [295, 76] width 486 height 18
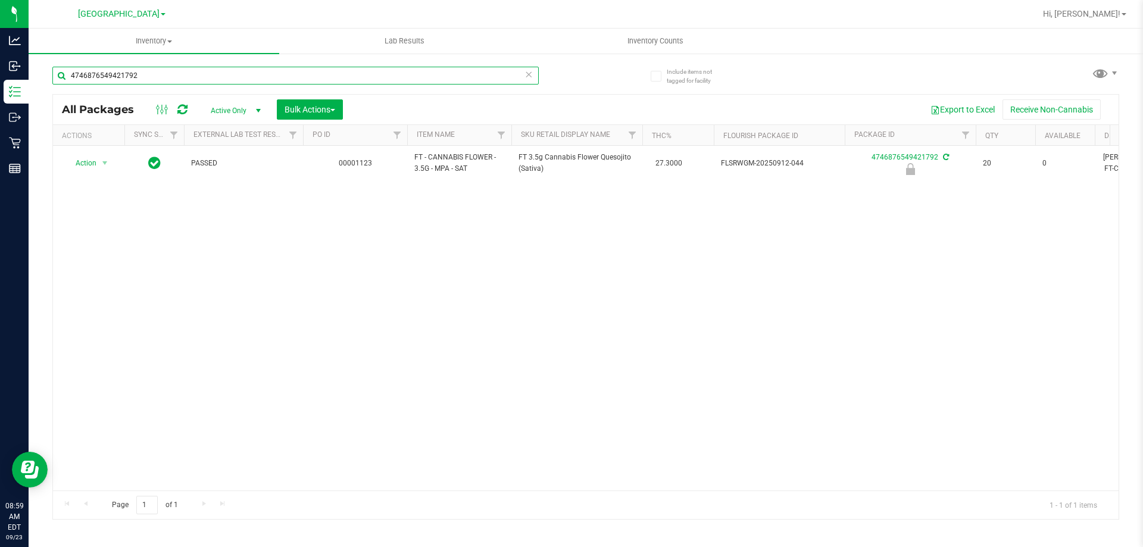
drag, startPoint x: 154, startPoint y: 76, endPoint x: 52, endPoint y: 80, distance: 101.9
click at [52, 80] on input "4746876549421792" at bounding box center [295, 76] width 486 height 18
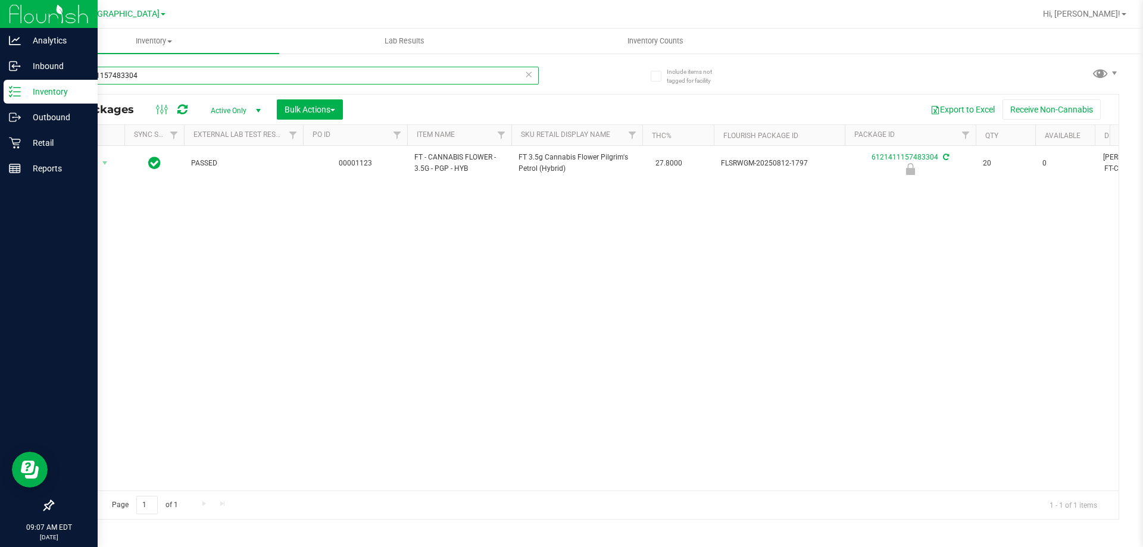
drag, startPoint x: 142, startPoint y: 74, endPoint x: 24, endPoint y: 81, distance: 118.0
click at [24, 81] on div "Analytics Inbound Inventory Outbound Retail Reports 09:07 AM EDT 09/23/2025 09/…" at bounding box center [571, 273] width 1143 height 547
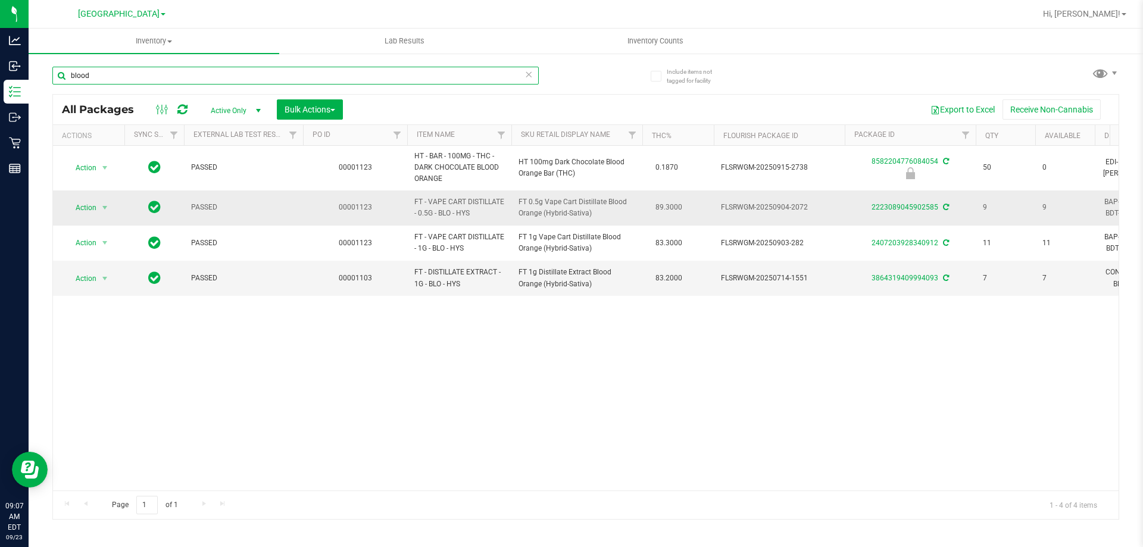
type input "blood"
click at [90, 204] on span "Action" at bounding box center [81, 207] width 32 height 17
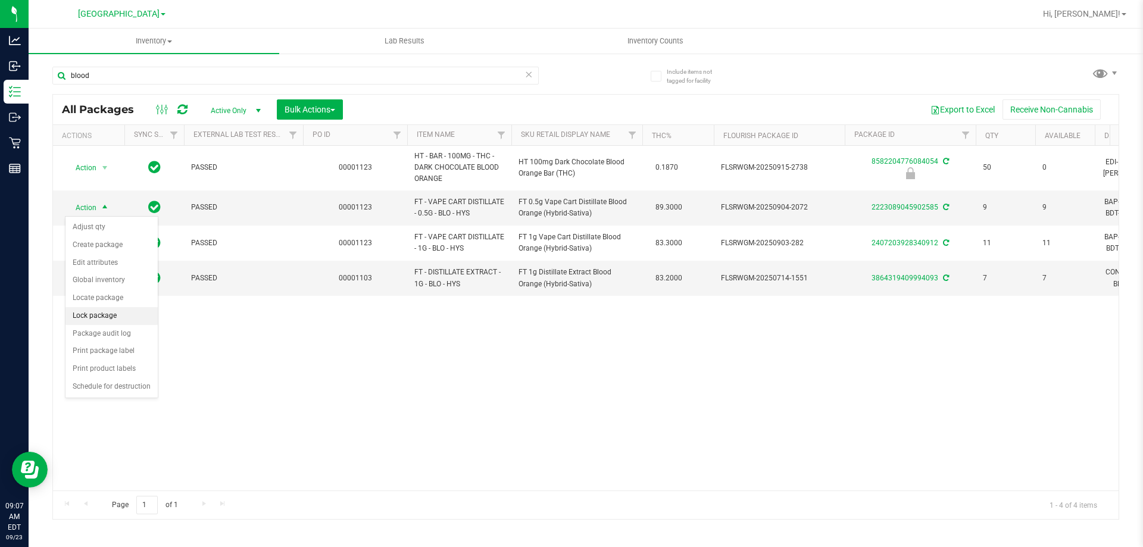
click at [90, 314] on li "Lock package" at bounding box center [111, 316] width 92 height 18
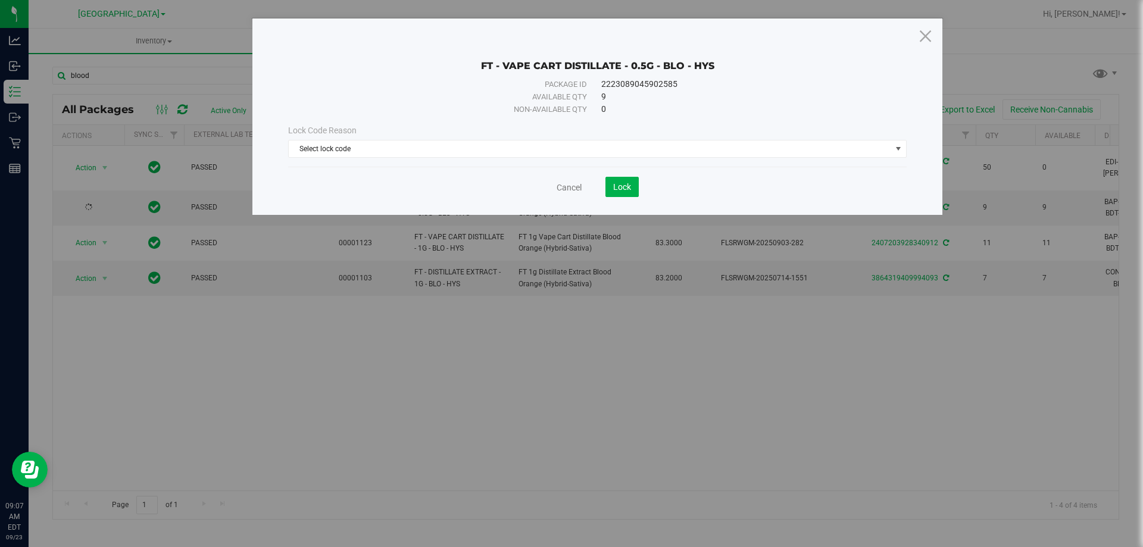
click at [516, 136] on div "Lock Code Reason" at bounding box center [597, 130] width 618 height 12
click at [511, 146] on span "Select lock code" at bounding box center [590, 148] width 602 height 17
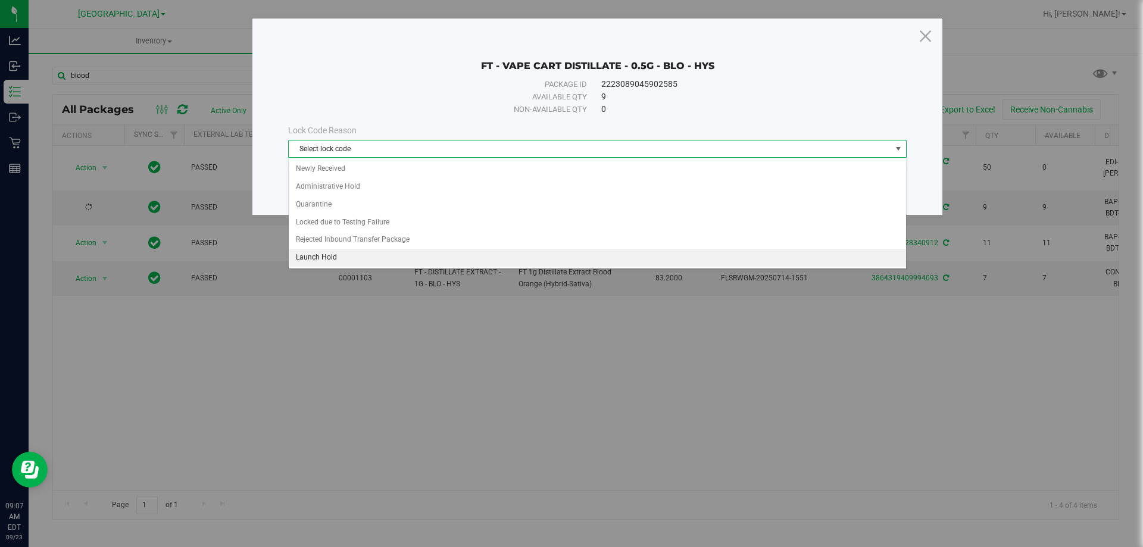
click at [325, 255] on li "Launch Hold" at bounding box center [597, 258] width 617 height 18
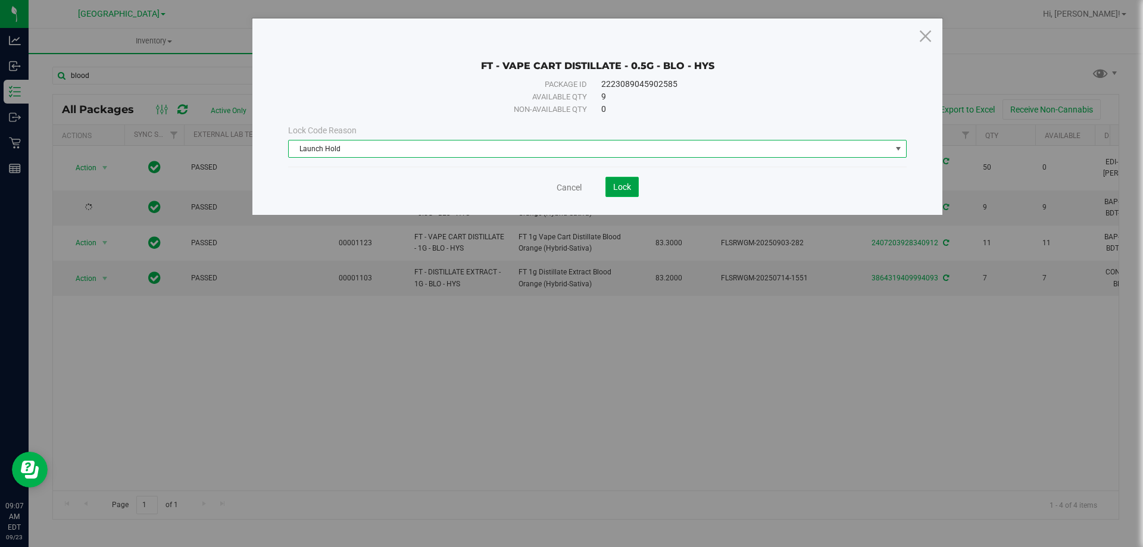
click at [615, 186] on span "Lock" at bounding box center [622, 187] width 18 height 10
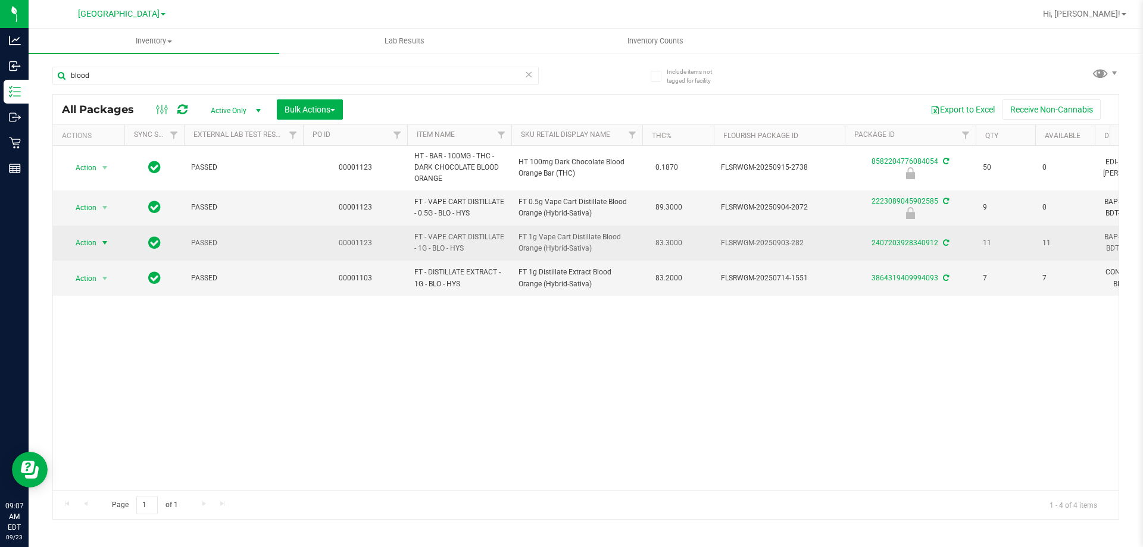
click at [105, 243] on span "select" at bounding box center [105, 243] width 10 height 10
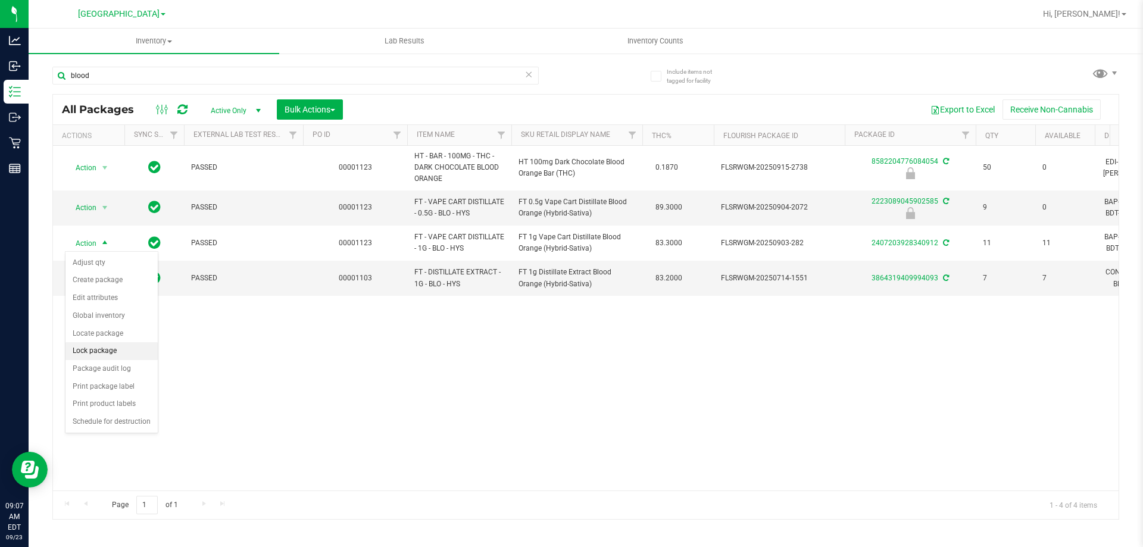
click at [88, 351] on li "Lock package" at bounding box center [111, 351] width 92 height 18
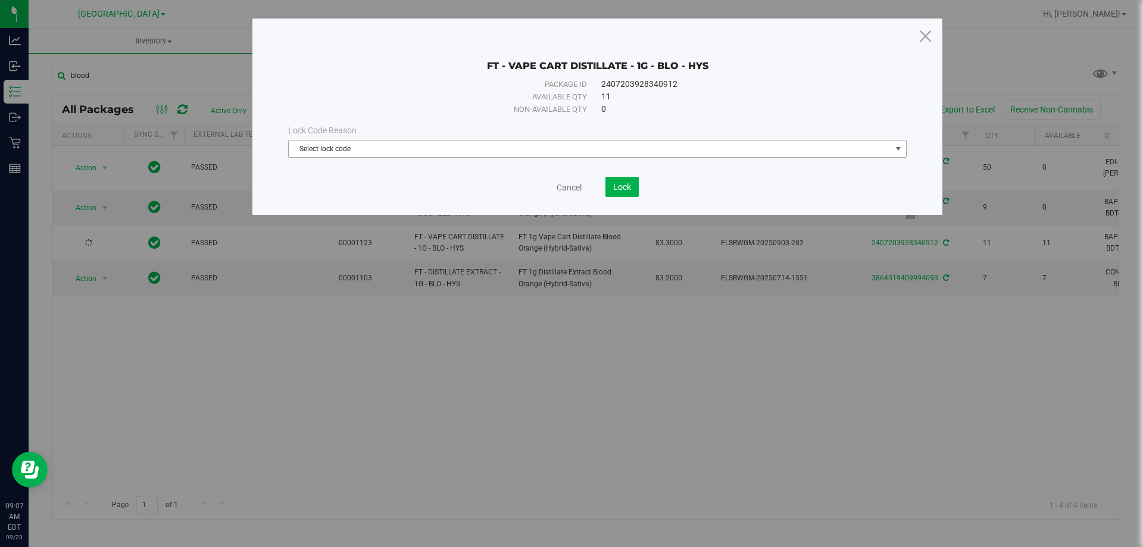
click at [535, 143] on span "Select lock code" at bounding box center [590, 148] width 602 height 17
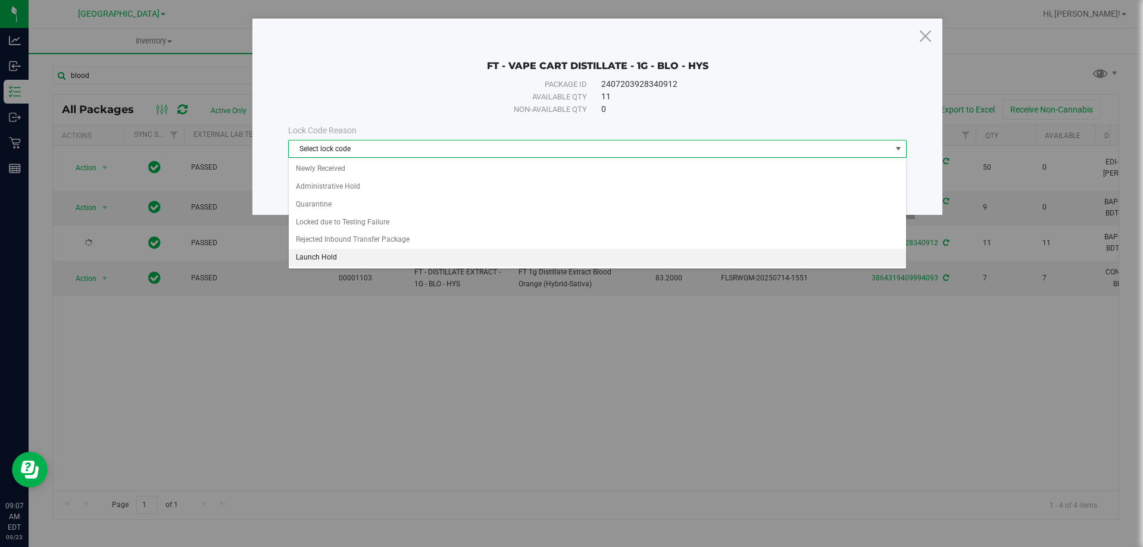
click at [308, 257] on li "Launch Hold" at bounding box center [597, 258] width 617 height 18
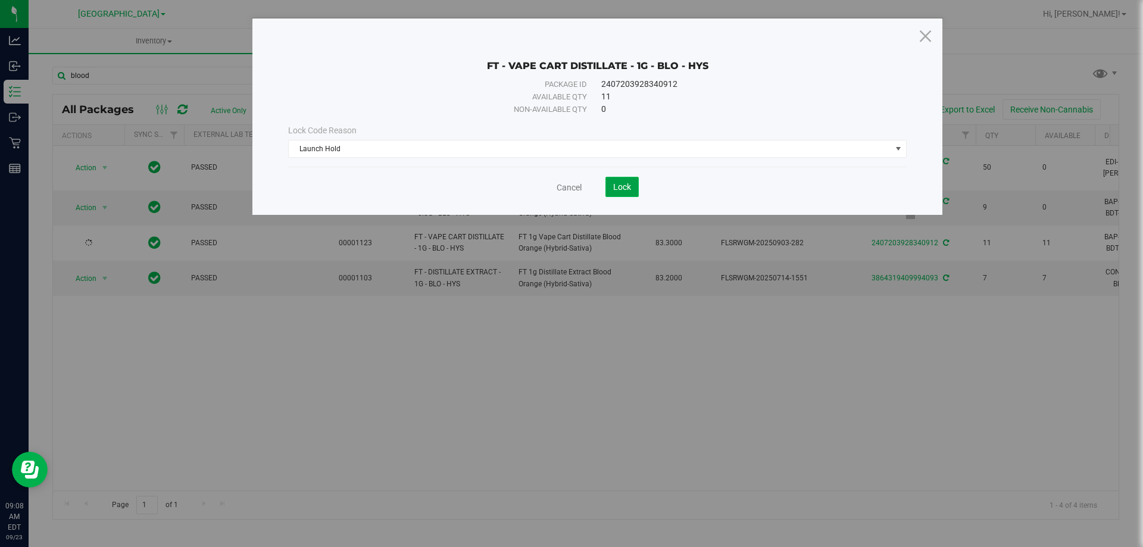
click at [621, 193] on button "Lock" at bounding box center [621, 187] width 33 height 20
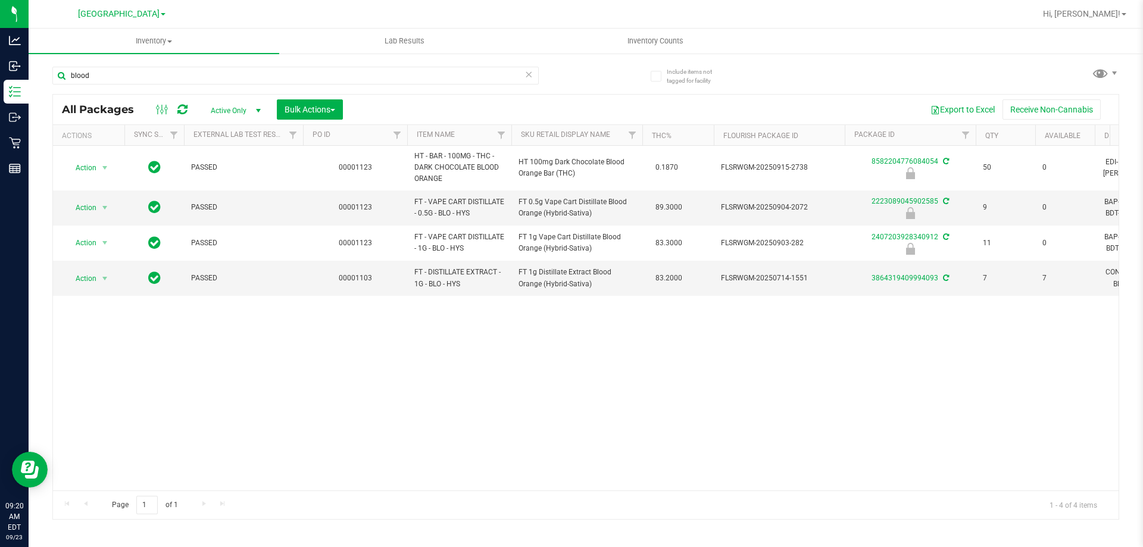
click at [110, 65] on div "blood" at bounding box center [318, 75] width 533 height 38
drag, startPoint x: 93, startPoint y: 79, endPoint x: 58, endPoint y: 83, distance: 35.4
click at [58, 83] on input "blood" at bounding box center [295, 76] width 486 height 18
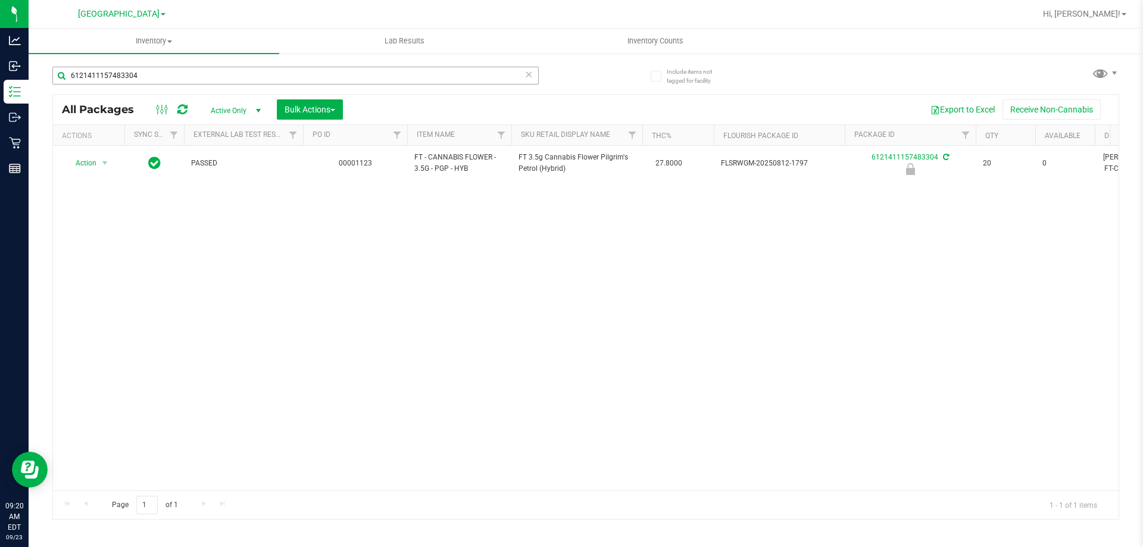
drag, startPoint x: 145, startPoint y: 97, endPoint x: 122, endPoint y: 82, distance: 27.1
click at [122, 84] on div "6121411157483304 All Packages Active Only Active Only Lab Samples Locked All Ex…" at bounding box center [585, 287] width 1067 height 464
click at [137, 71] on input "6121411157483304" at bounding box center [295, 76] width 486 height 18
drag, startPoint x: 141, startPoint y: 73, endPoint x: 42, endPoint y: 76, distance: 99.4
click at [42, 75] on div "Include items not tagged for facility 6121411157483304 All Packages Active Only…" at bounding box center [586, 233] width 1114 height 363
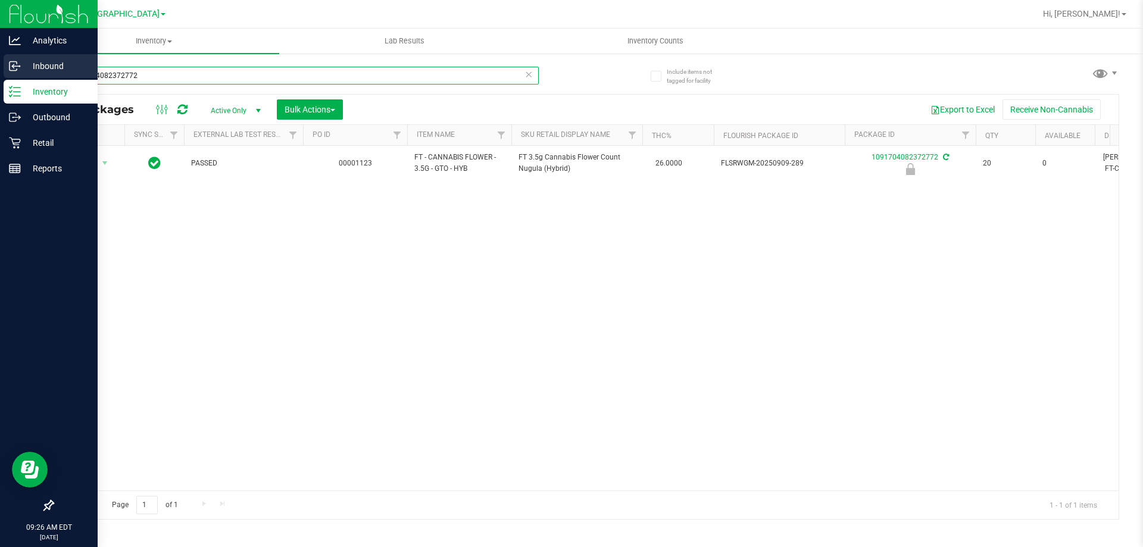
drag, startPoint x: 179, startPoint y: 79, endPoint x: 7, endPoint y: 62, distance: 173.4
click at [7, 62] on div "Analytics Inbound Inventory Outbound Retail Reports 09:26 AM EDT 09/23/2025 09/…" at bounding box center [571, 273] width 1143 height 547
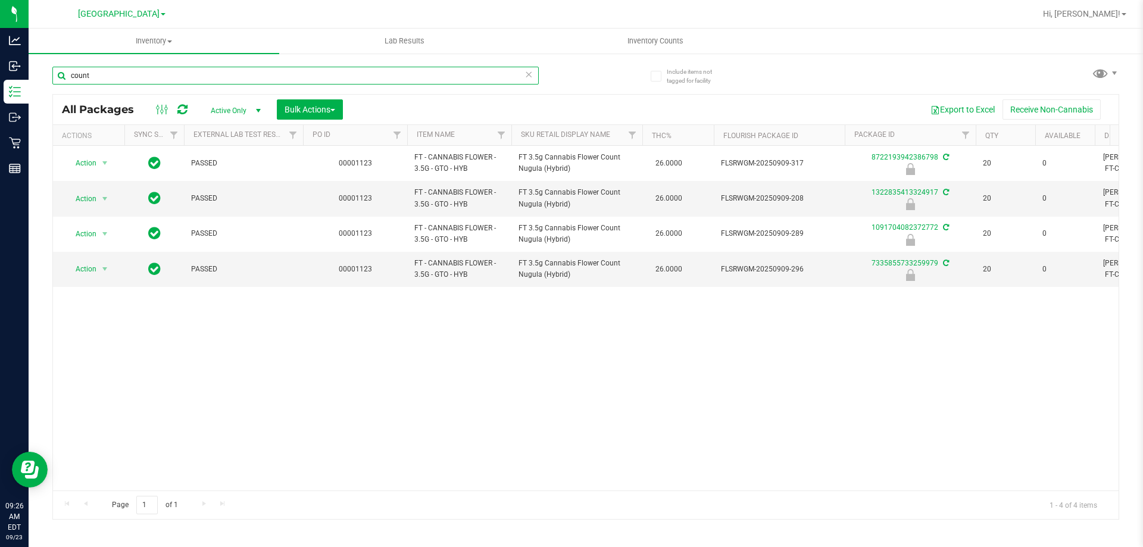
drag, startPoint x: 121, startPoint y: 77, endPoint x: 34, endPoint y: 70, distance: 87.2
click at [34, 70] on div "Include items not tagged for facility count All Packages Active Only Active Onl…" at bounding box center [586, 233] width 1114 height 363
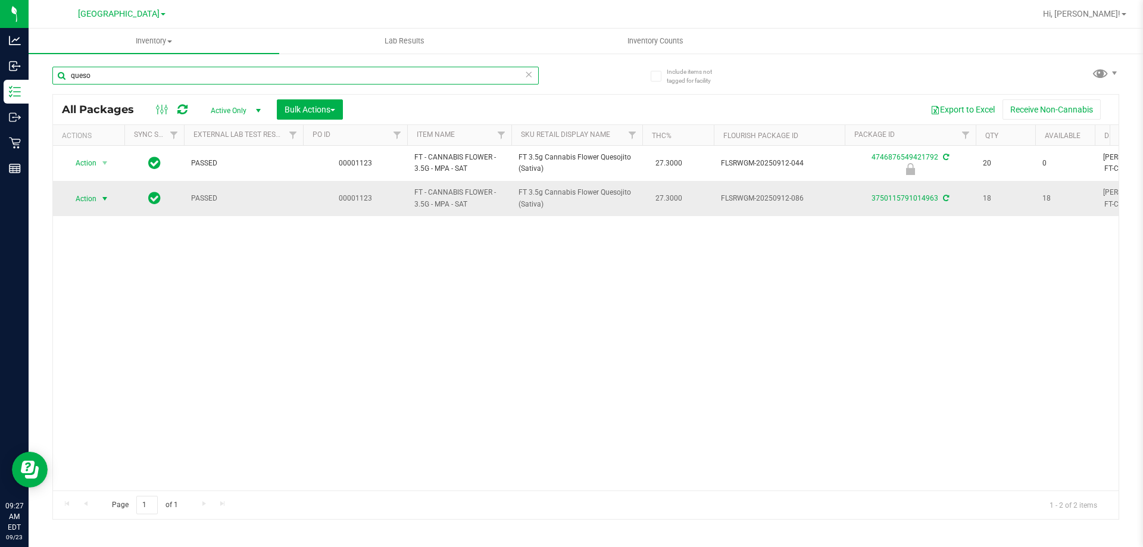
type input "queso"
click at [96, 193] on span "Action" at bounding box center [81, 198] width 32 height 17
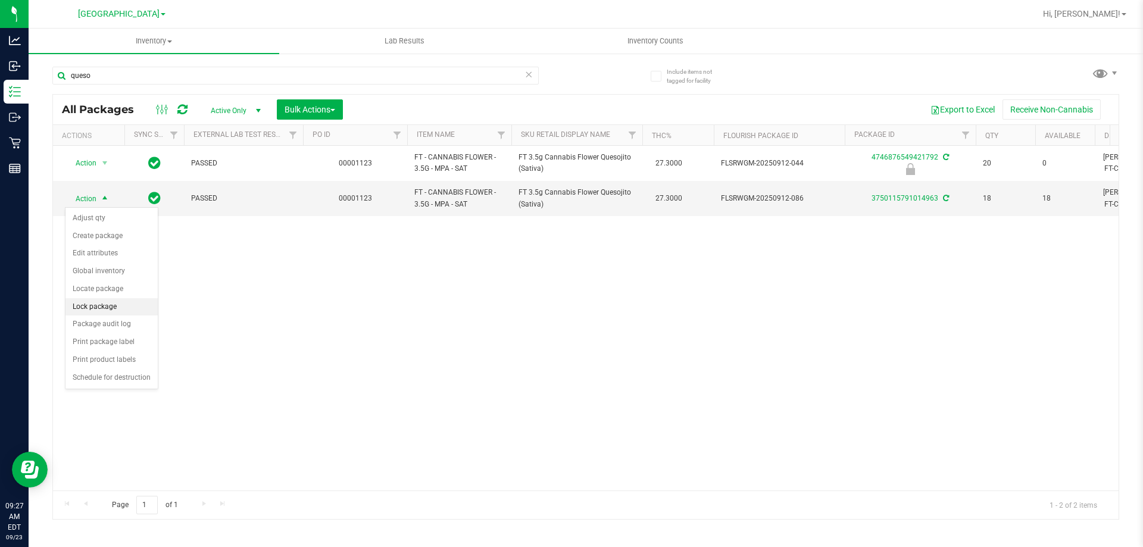
click at [90, 305] on li "Lock package" at bounding box center [111, 307] width 92 height 18
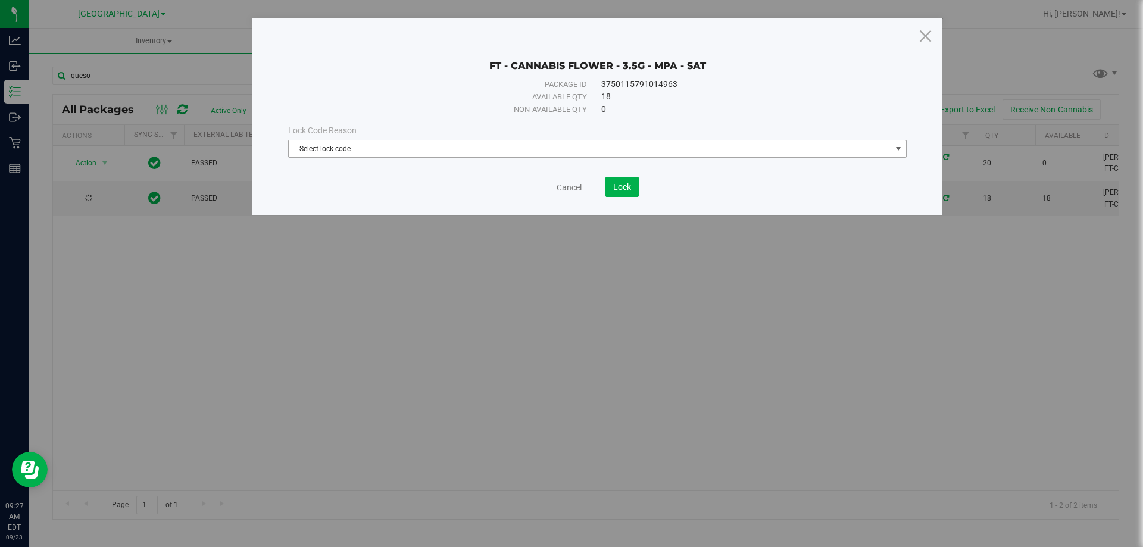
click at [327, 148] on span "Select lock code" at bounding box center [590, 148] width 602 height 17
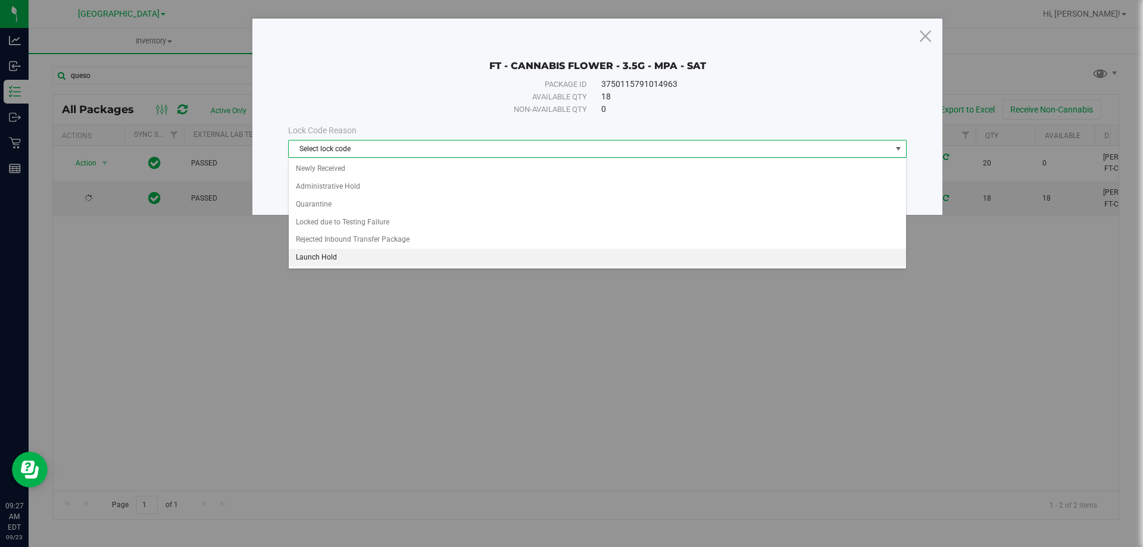
click at [317, 260] on li "Launch Hold" at bounding box center [597, 258] width 617 height 18
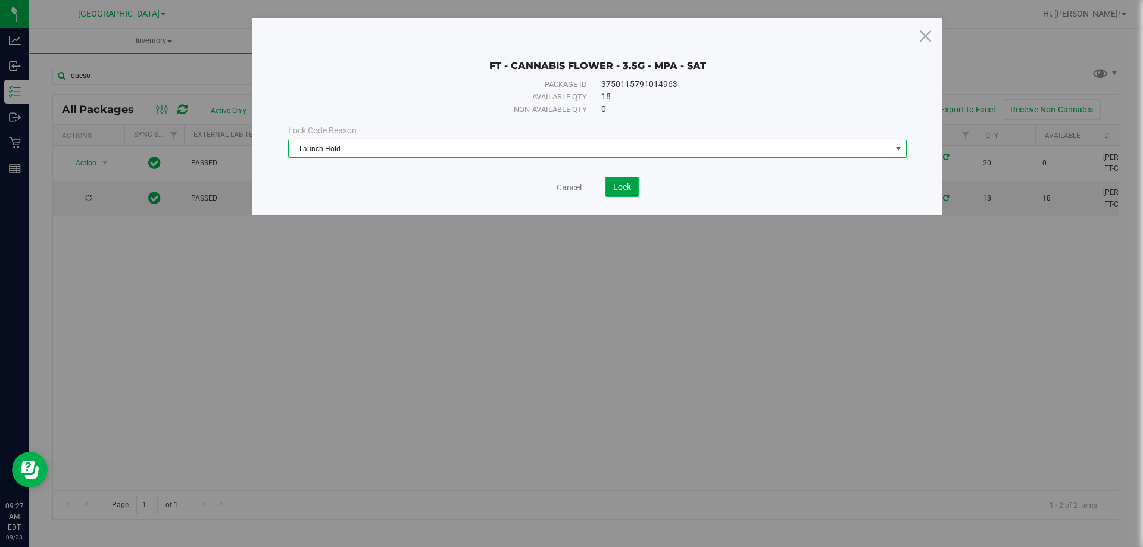
click at [616, 192] on button "Lock" at bounding box center [621, 187] width 33 height 20
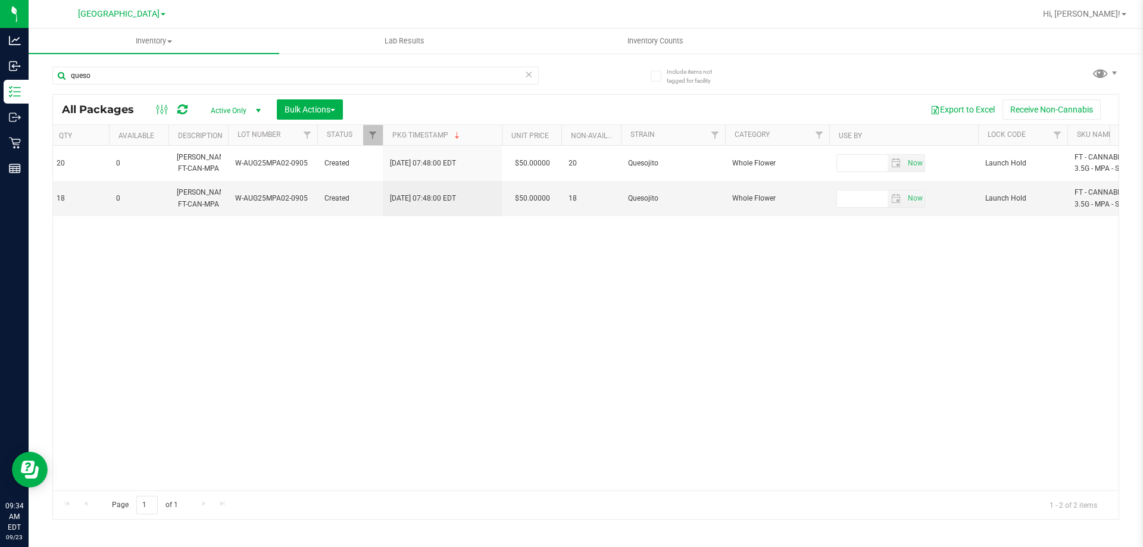
scroll to position [0, 929]
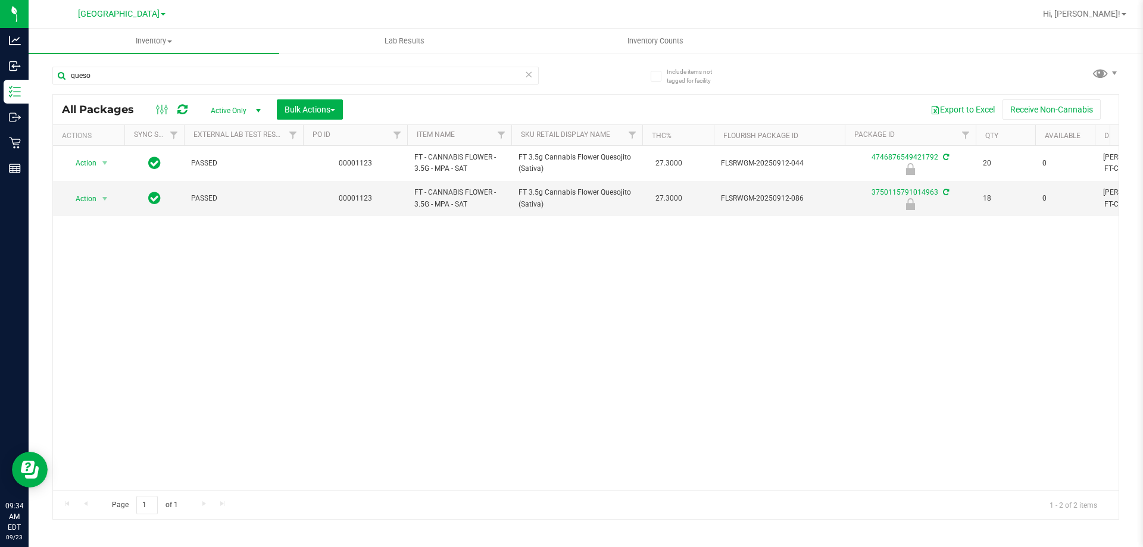
drag, startPoint x: 455, startPoint y: 486, endPoint x: 17, endPoint y: 2, distance: 652.8
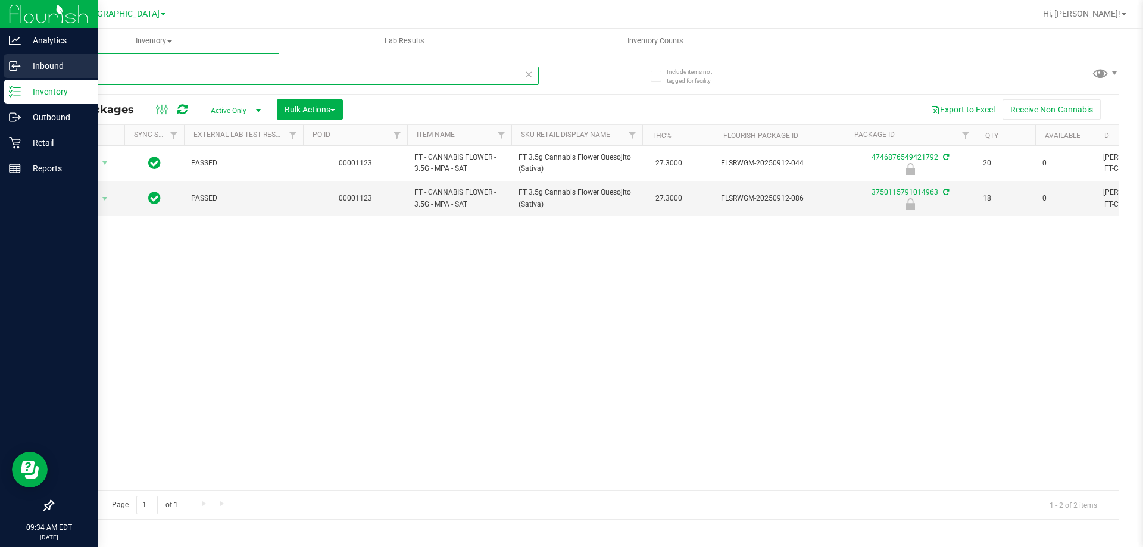
drag, startPoint x: 118, startPoint y: 76, endPoint x: 21, endPoint y: 71, distance: 97.2
click at [21, 71] on div "Analytics Inbound Inventory Outbound Retail Reports 09:34 AM EDT 09/23/2025 09/…" at bounding box center [571, 273] width 1143 height 547
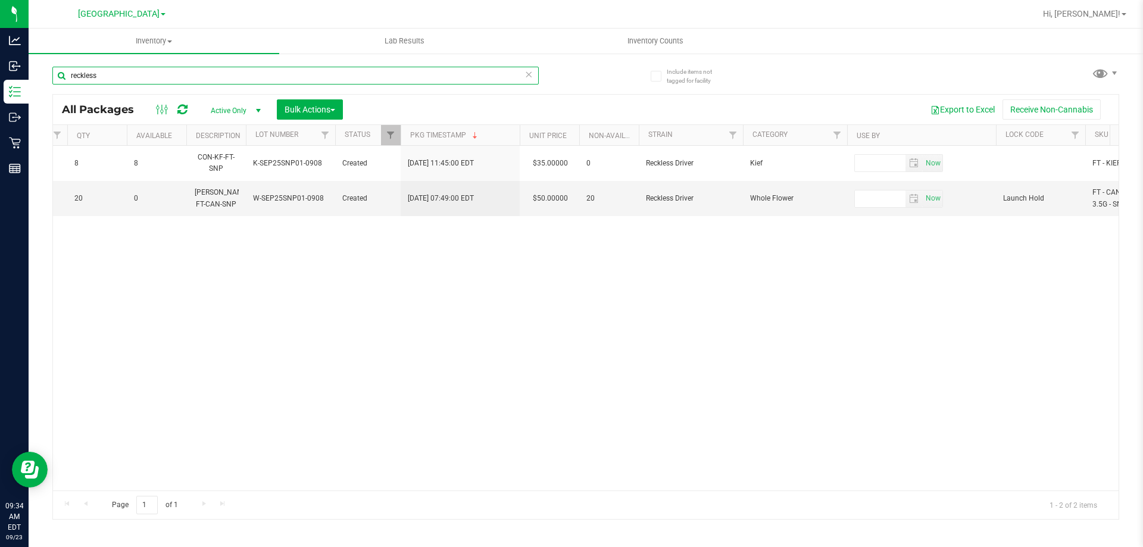
scroll to position [0, 1052]
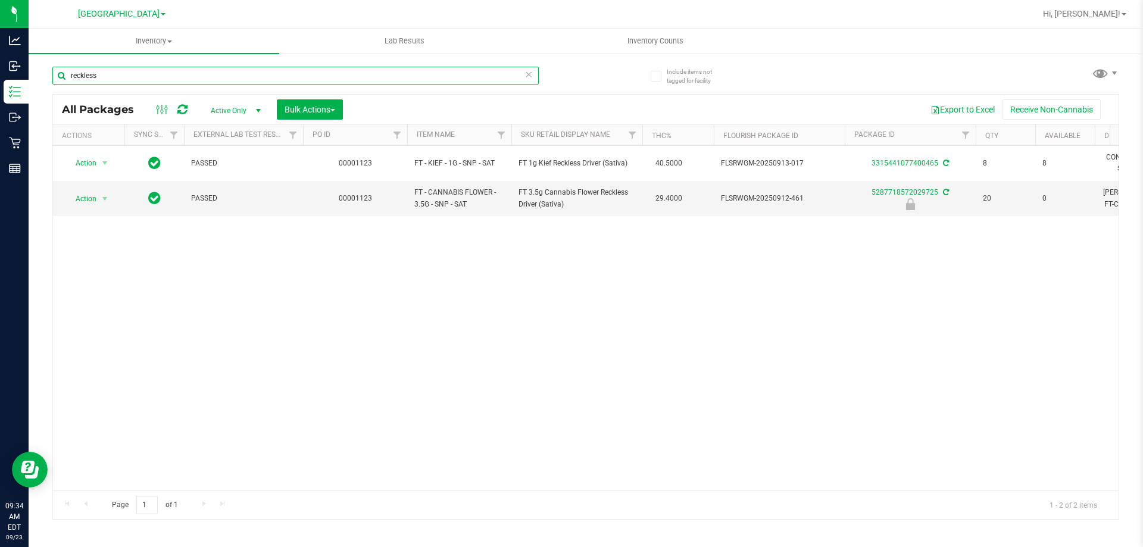
drag, startPoint x: 121, startPoint y: 76, endPoint x: 29, endPoint y: 81, distance: 92.4
click at [29, 81] on div "Include items not tagged for facility reckless All Packages Active Only Active …" at bounding box center [586, 233] width 1114 height 363
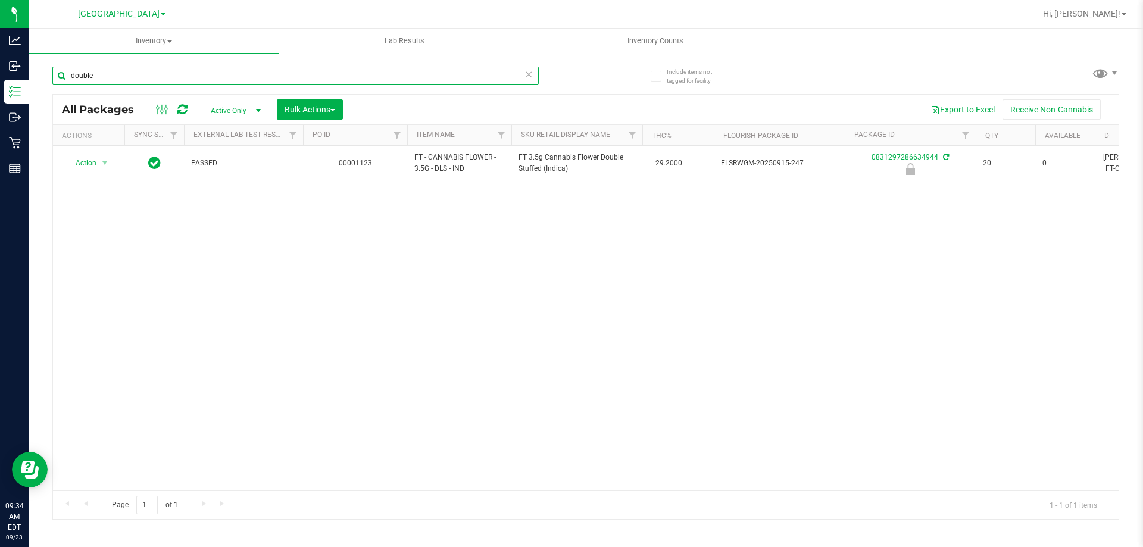
drag, startPoint x: 108, startPoint y: 79, endPoint x: 49, endPoint y: 86, distance: 60.0
click at [49, 86] on div "Include items not tagged for facility double All Packages Active Only Active On…" at bounding box center [586, 233] width 1114 height 363
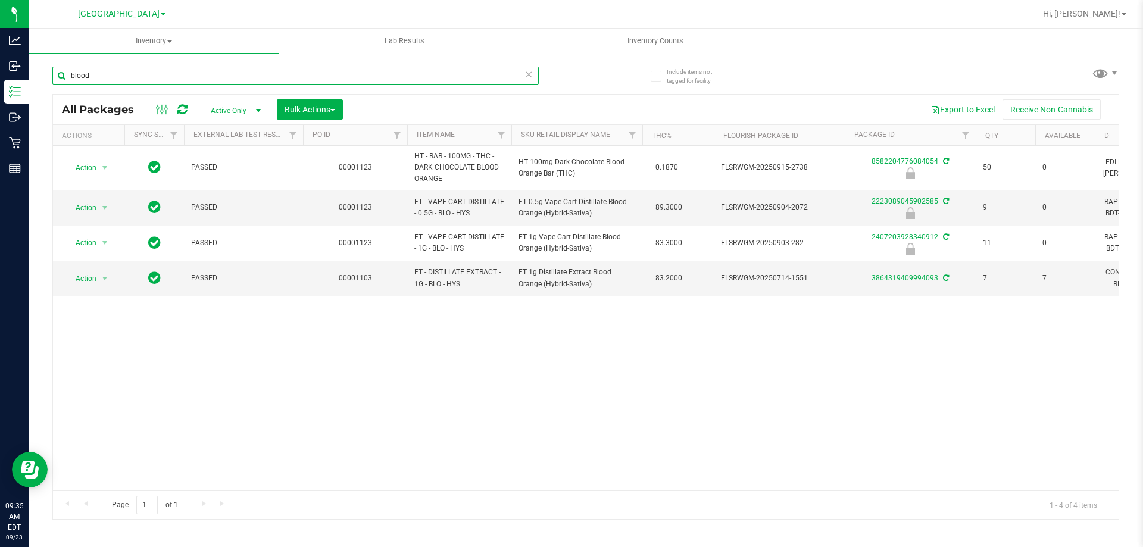
drag, startPoint x: 104, startPoint y: 79, endPoint x: 44, endPoint y: 80, distance: 60.1
click at [43, 80] on div "Include items not tagged for facility blood All Packages Active Only Active Onl…" at bounding box center [586, 233] width 1114 height 363
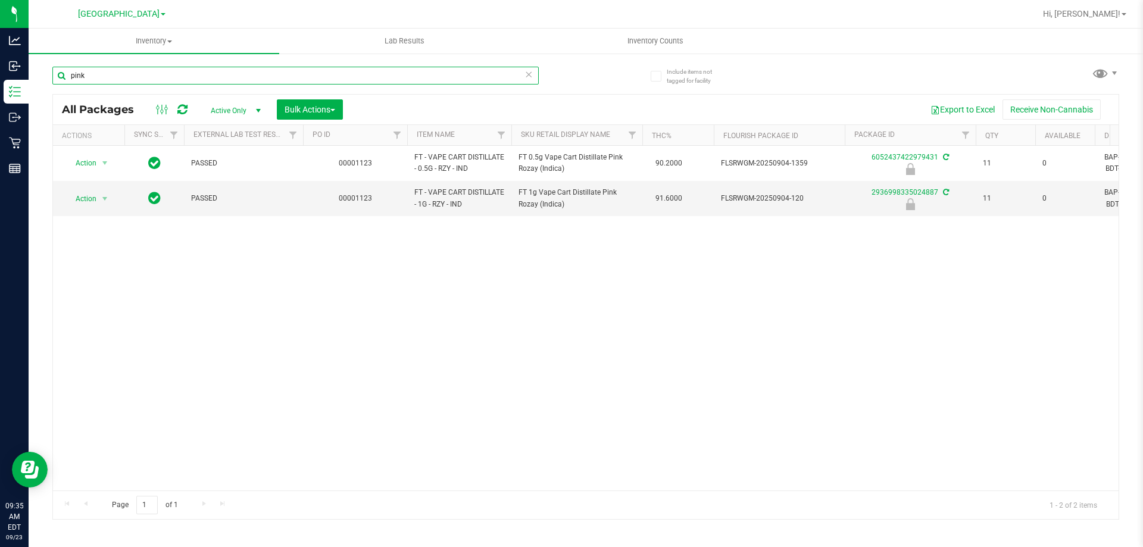
drag, startPoint x: 59, startPoint y: 80, endPoint x: 43, endPoint y: 82, distance: 15.5
click at [43, 82] on div "Include items not tagged for facility pink All Packages Active Only Active Only…" at bounding box center [586, 233] width 1114 height 363
type input "s"
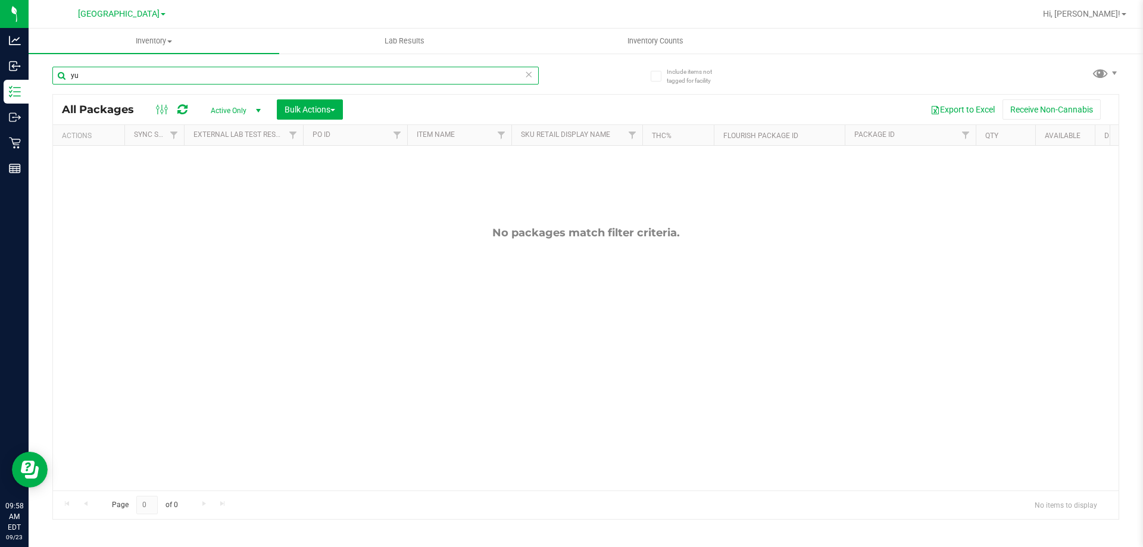
type input "y"
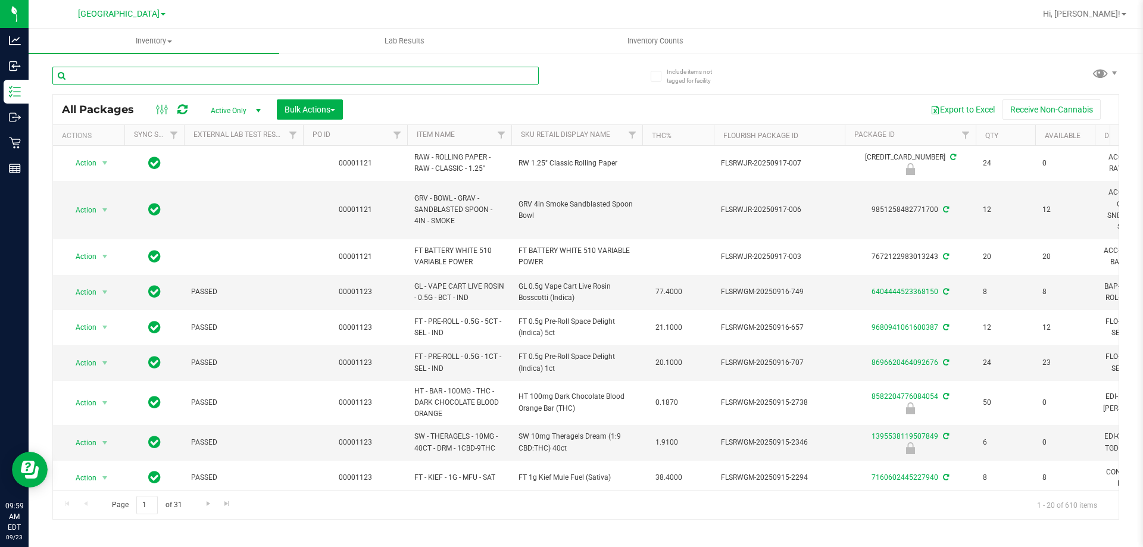
click at [99, 77] on input "text" at bounding box center [295, 76] width 486 height 18
paste input "SN250728DC1-0804"
type input "SN250728DC1-0804"
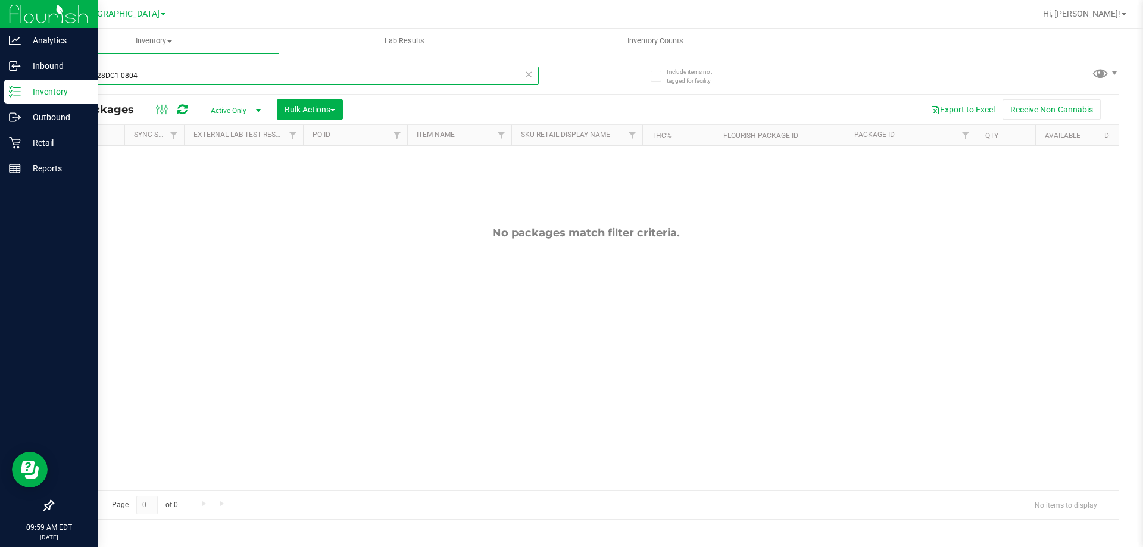
drag, startPoint x: 145, startPoint y: 74, endPoint x: 12, endPoint y: 85, distance: 133.2
click at [4, 85] on div "Analytics Inbound Inventory Outbound Retail Reports 09:59 AM EDT 09/23/2025 09/…" at bounding box center [571, 273] width 1143 height 547
